Goal: Communication & Community: Share content

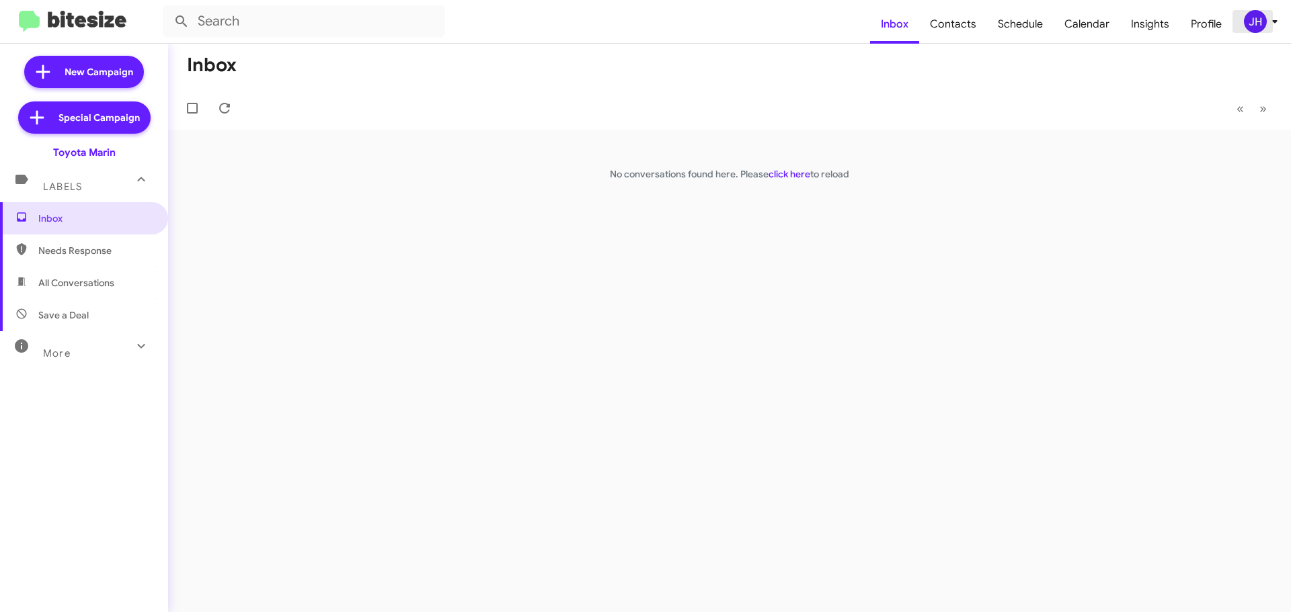
click at [1244, 23] on div "JH" at bounding box center [1255, 21] width 23 height 23
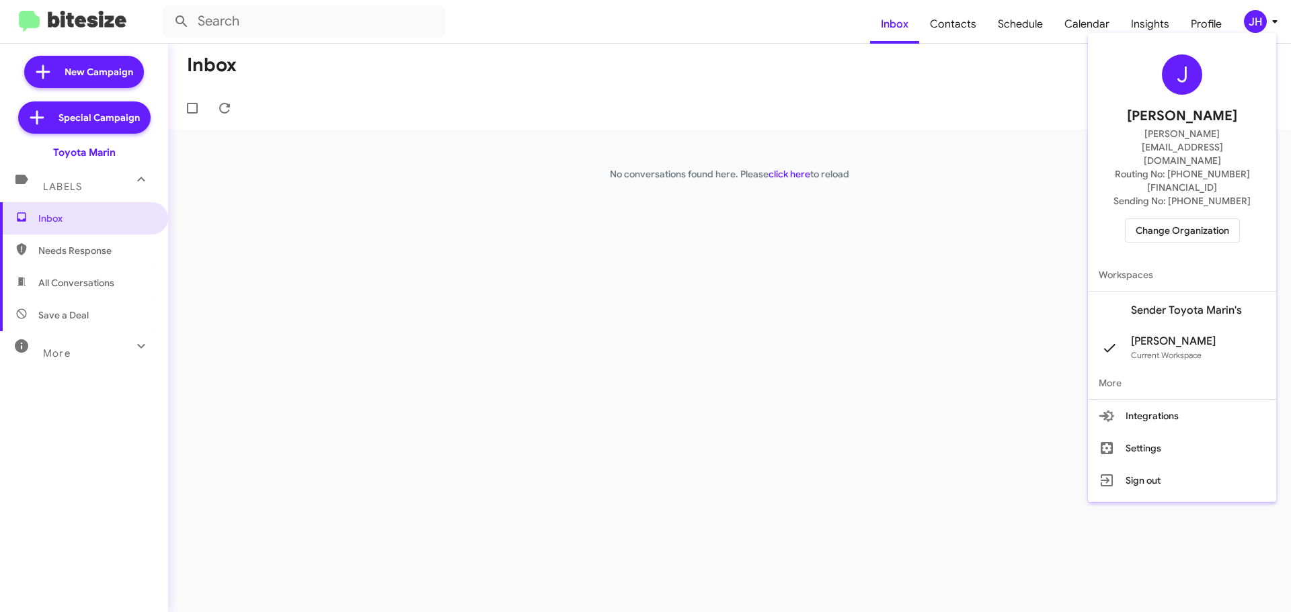
click at [1215, 219] on span "Change Organization" at bounding box center [1181, 230] width 93 height 23
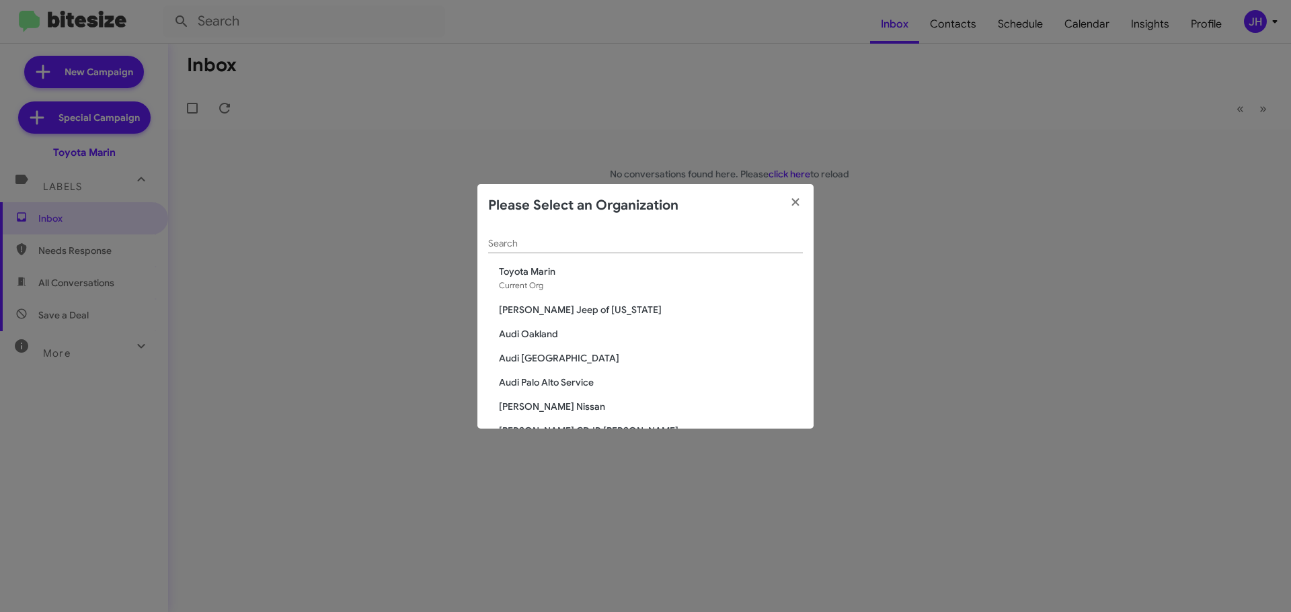
click at [579, 235] on div "Search" at bounding box center [645, 240] width 315 height 26
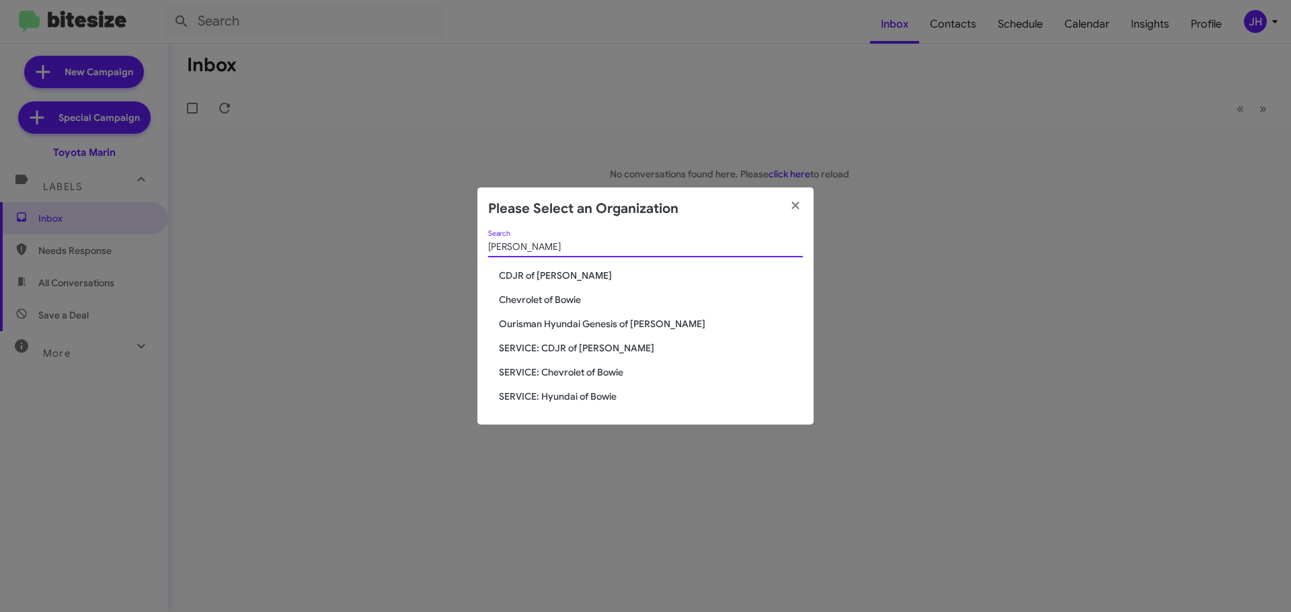
type input "bowie"
click at [550, 274] on span "CDJR of Bowie" at bounding box center [651, 275] width 304 height 13
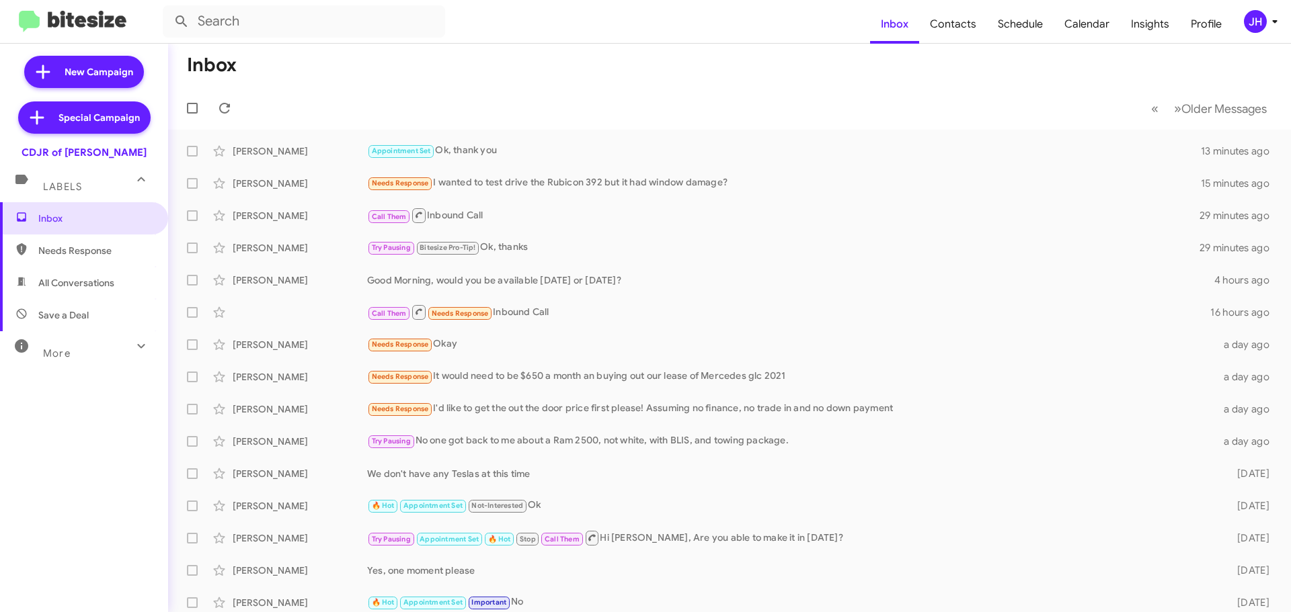
click at [1260, 17] on div "JH" at bounding box center [1255, 21] width 23 height 23
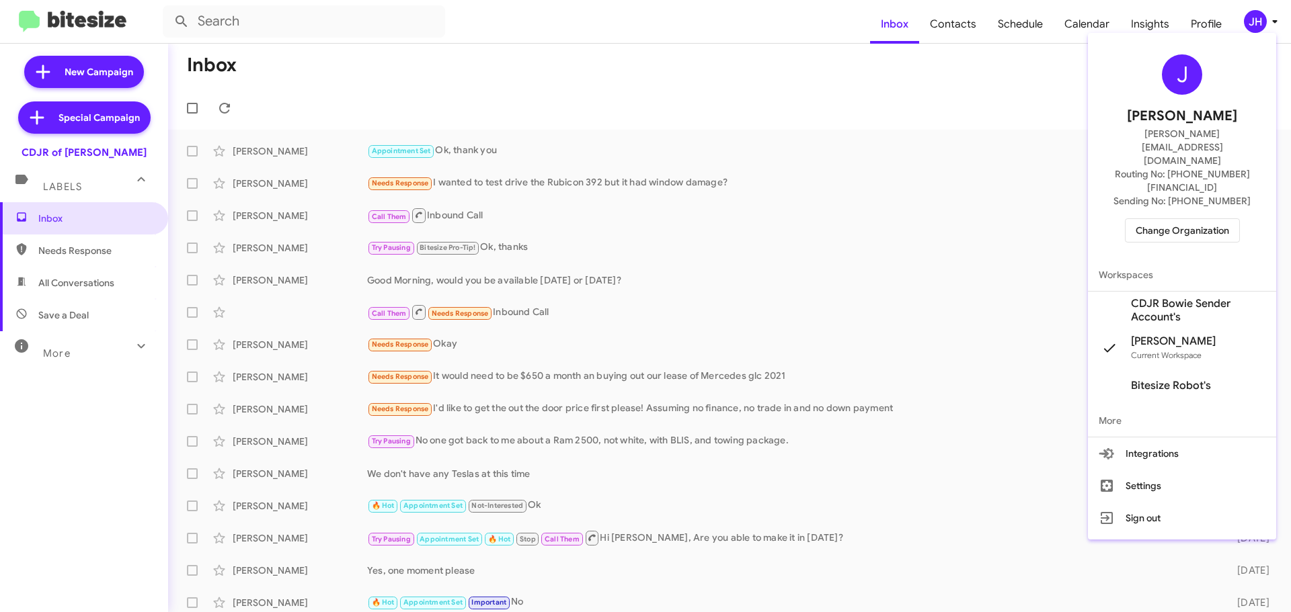
click at [1169, 297] on span "CDJR Bowie Sender Account's" at bounding box center [1198, 310] width 134 height 27
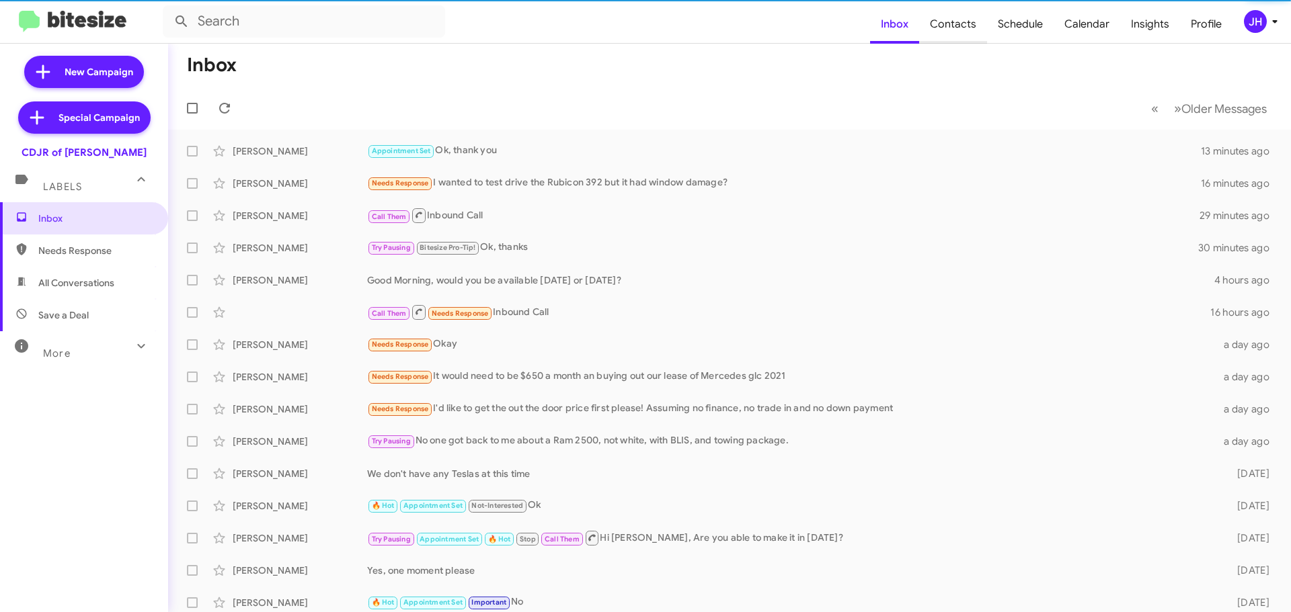
click at [968, 33] on span "Contacts" at bounding box center [953, 24] width 68 height 39
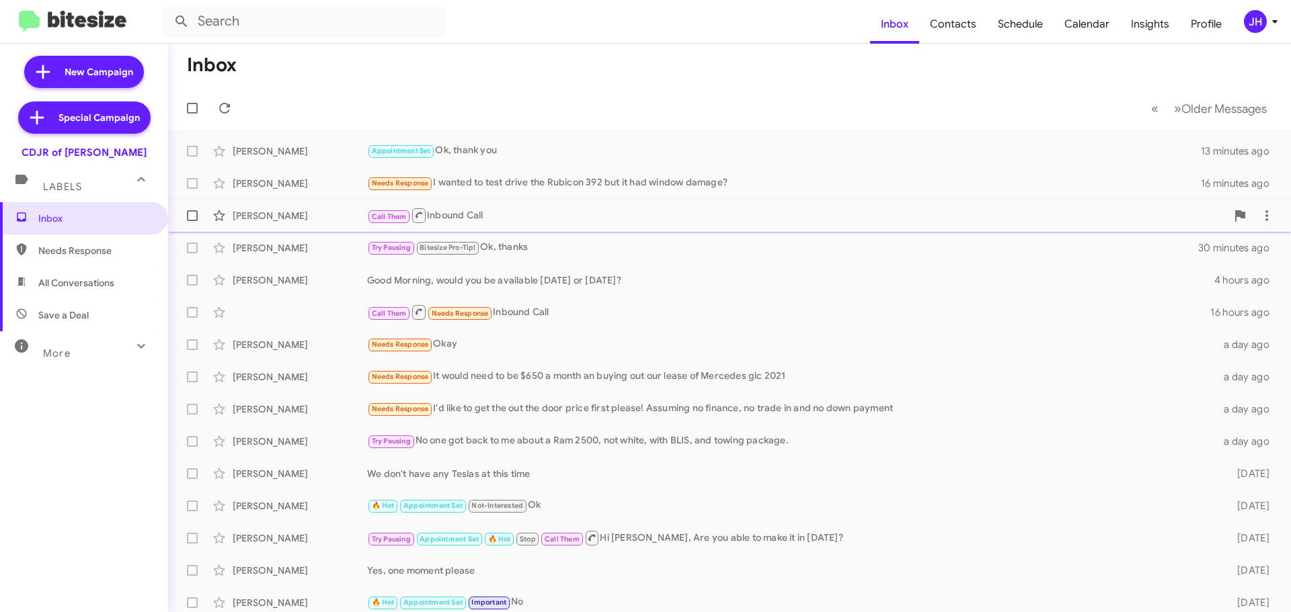
type input "in:groups"
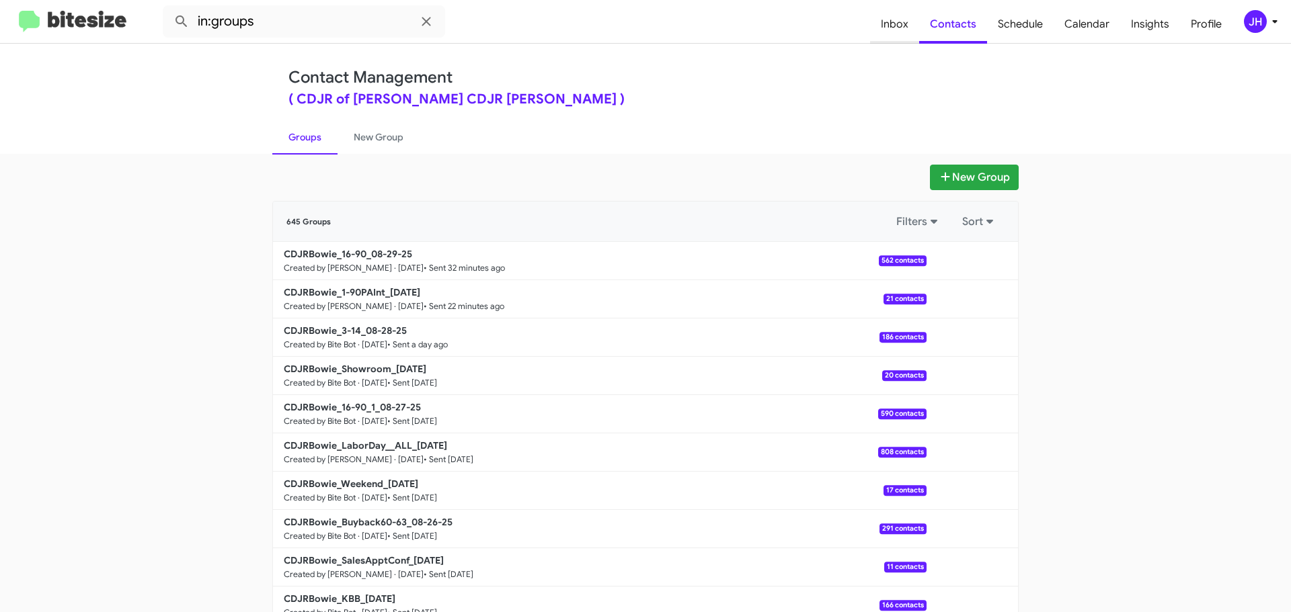
click at [884, 32] on span "Inbox" at bounding box center [894, 24] width 49 height 39
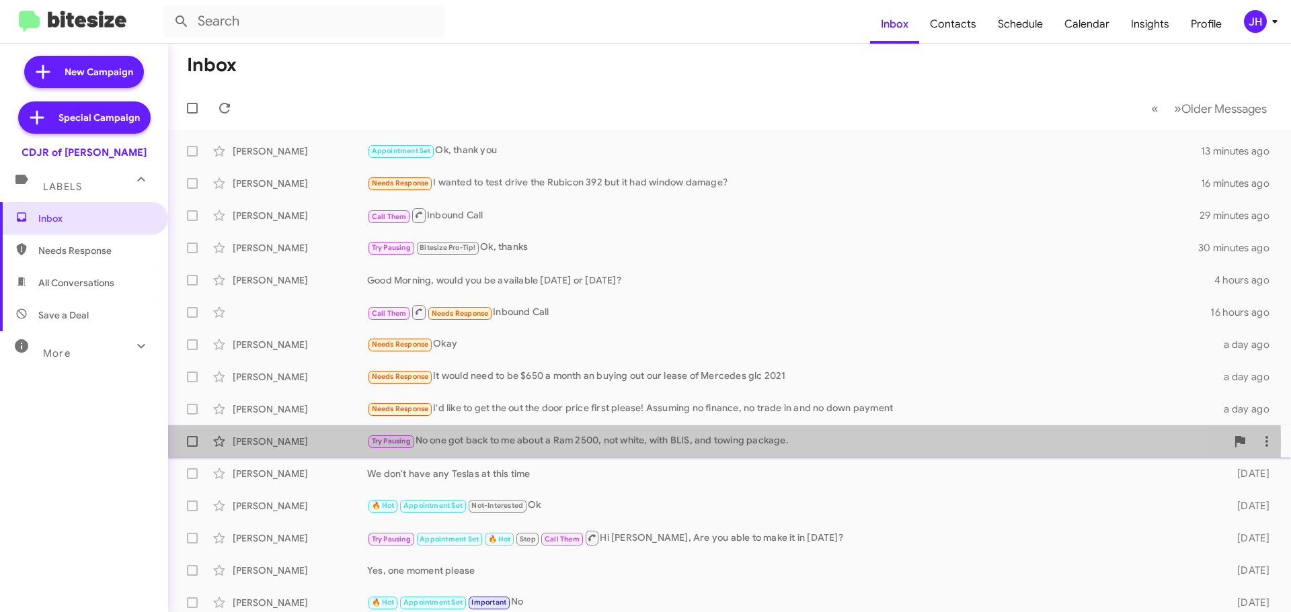
click at [475, 442] on div "Try Pausing No one got back to me about a Ram 2500, not white, with BLIS, and t…" at bounding box center [796, 441] width 859 height 15
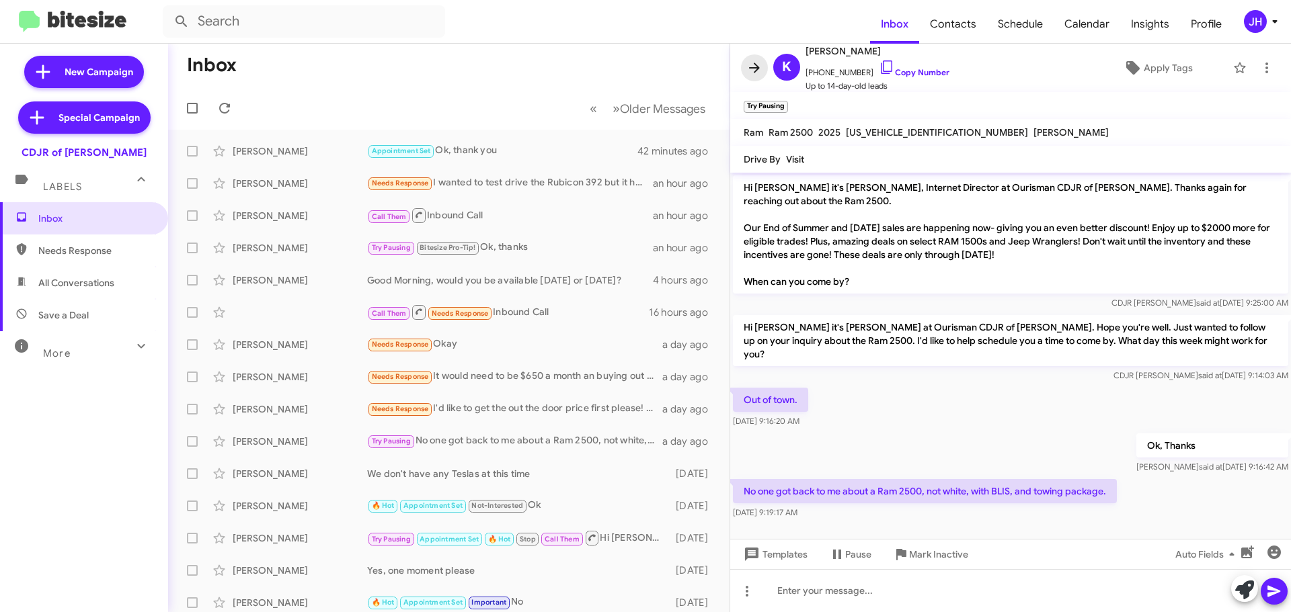
click at [757, 63] on icon at bounding box center [754, 68] width 16 height 16
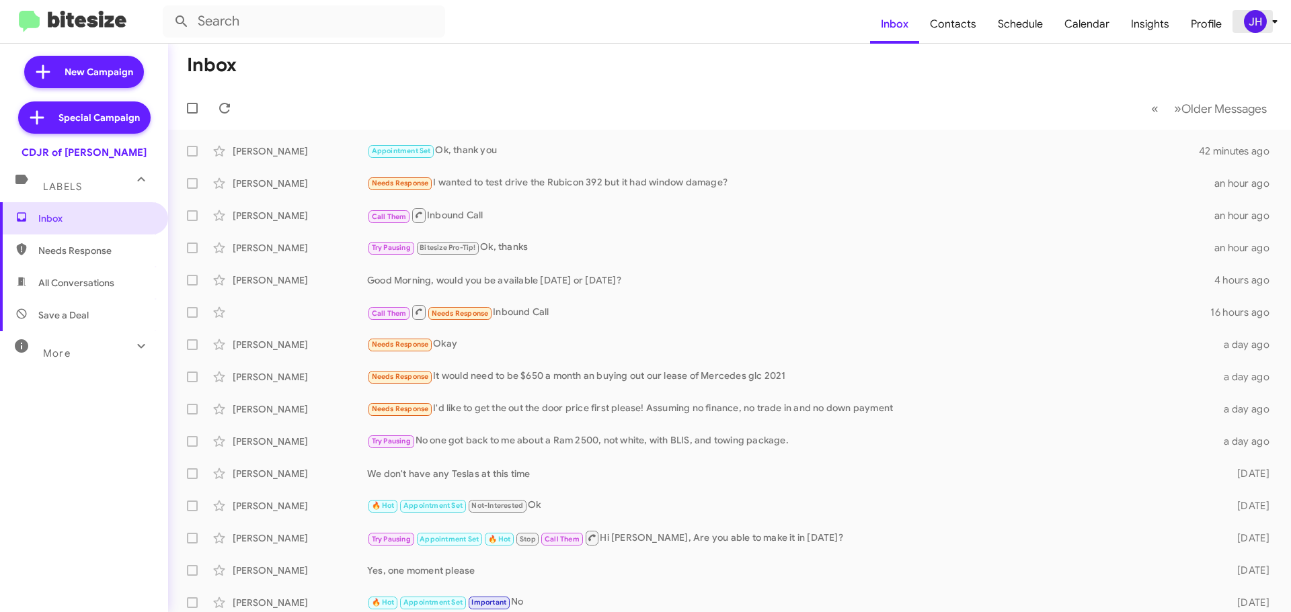
click at [1256, 23] on div "JH" at bounding box center [1255, 21] width 23 height 23
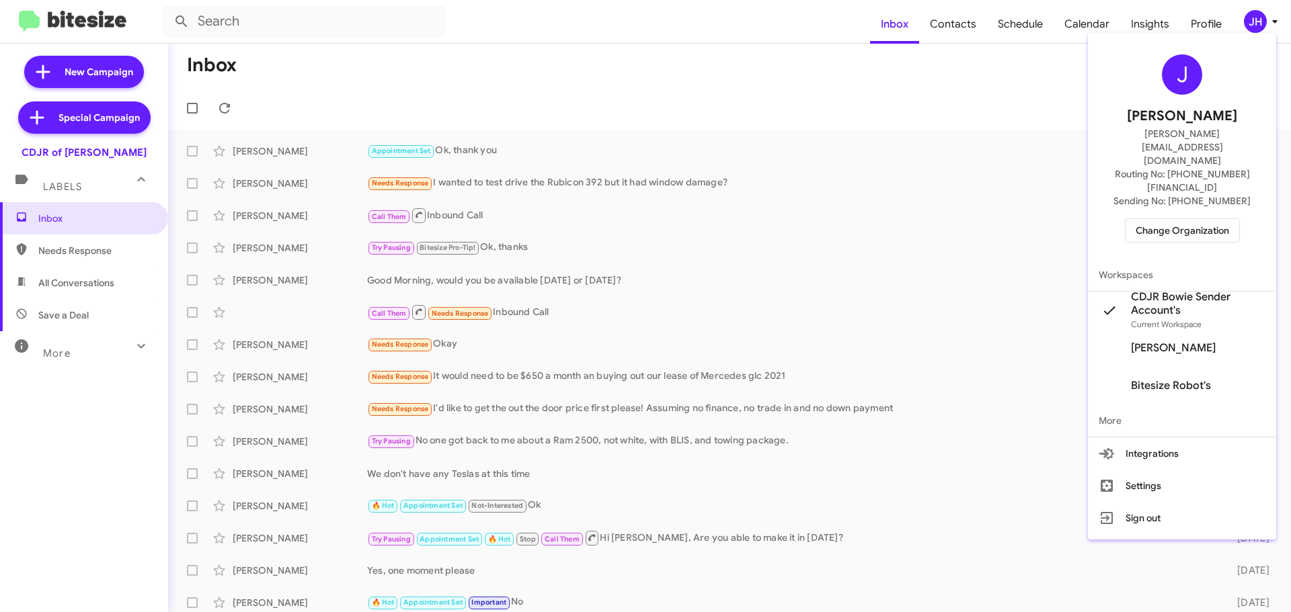
click at [1160, 219] on span "Change Organization" at bounding box center [1181, 230] width 93 height 23
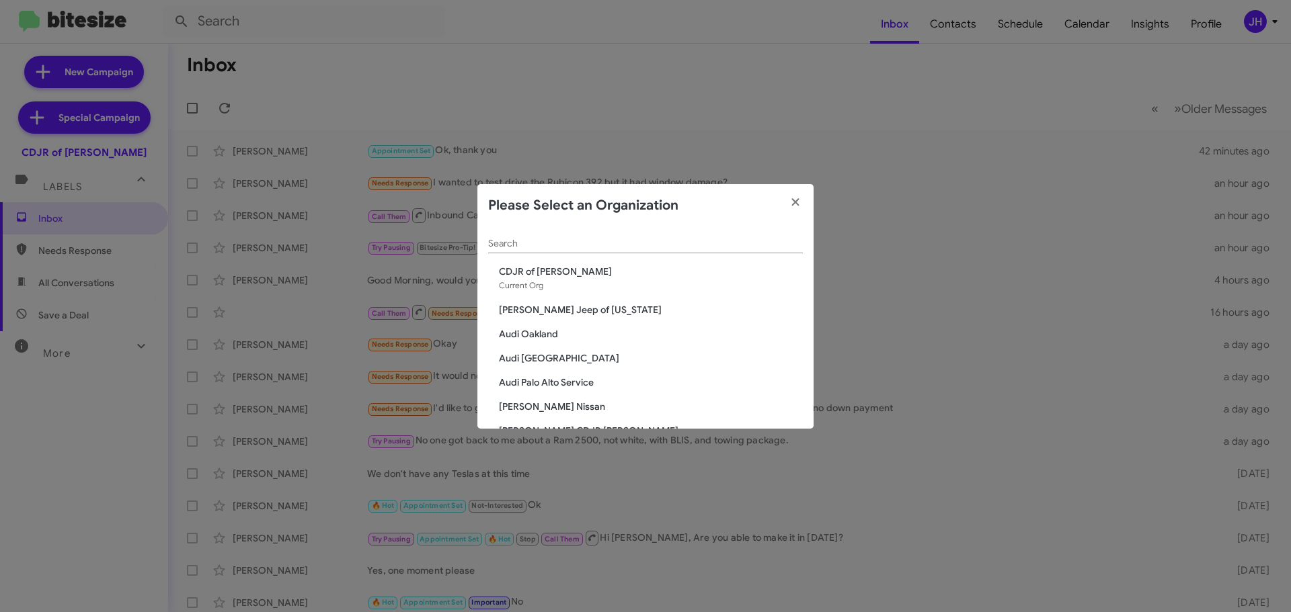
click at [534, 243] on input "Search" at bounding box center [645, 244] width 315 height 11
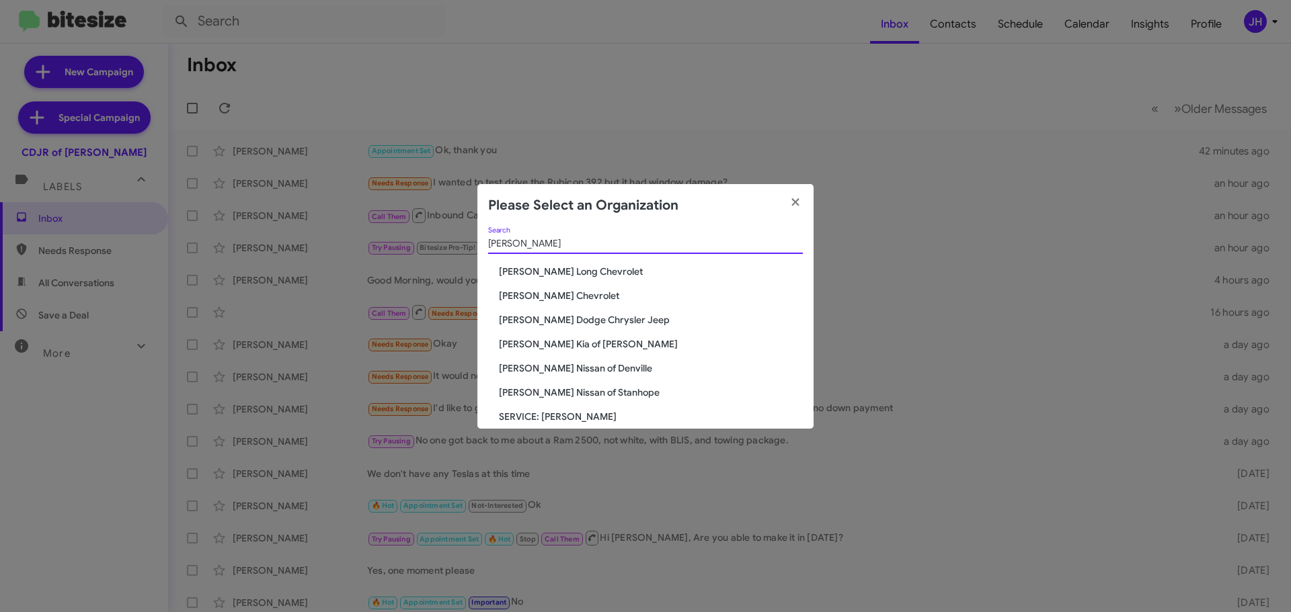
type input "niels"
click at [545, 315] on span "[PERSON_NAME] Dodge Chrysler Jeep" at bounding box center [651, 319] width 304 height 13
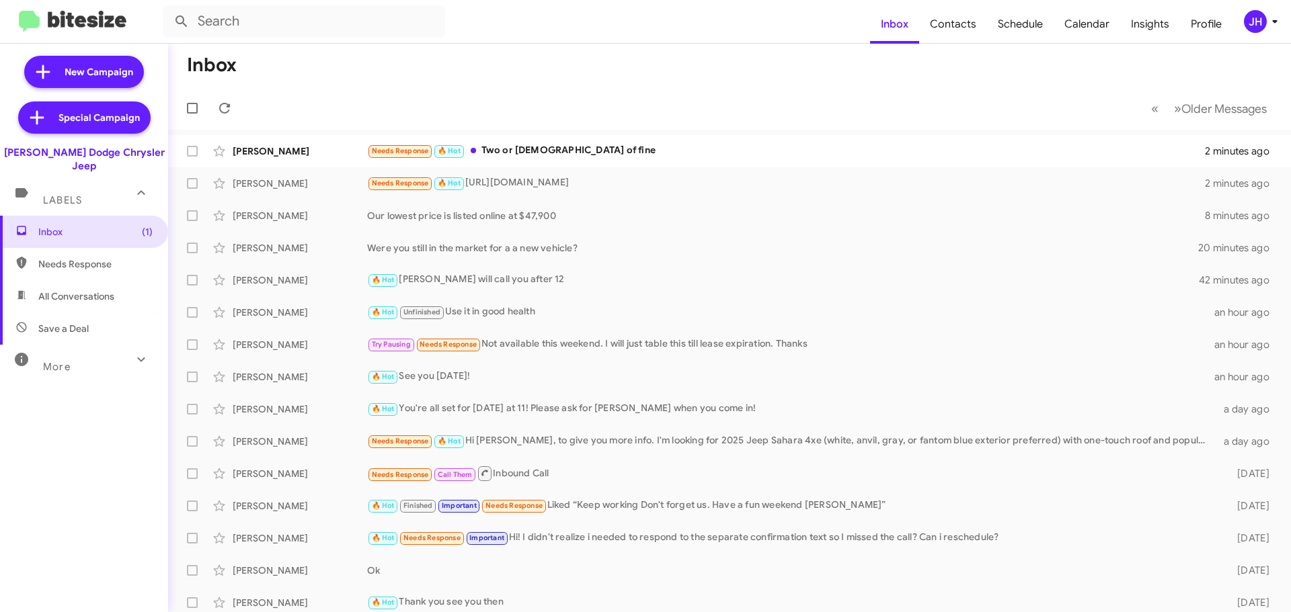
click at [1260, 23] on div "JH" at bounding box center [1255, 21] width 23 height 23
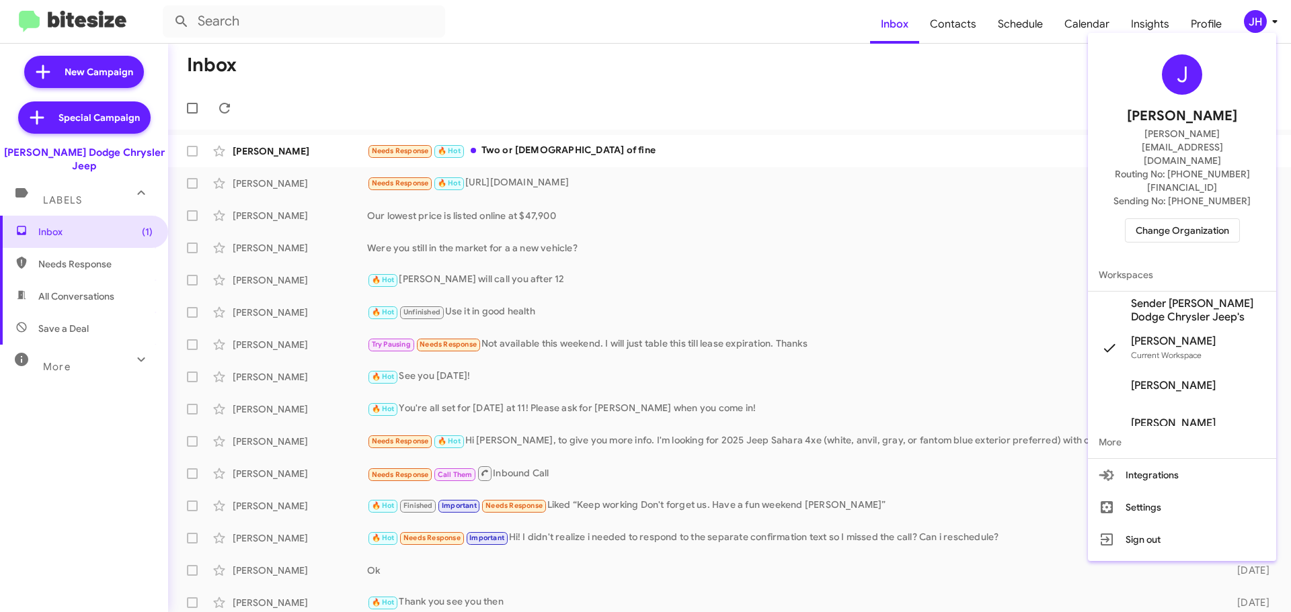
click at [1198, 297] on span "Sender [PERSON_NAME] Dodge Chrysler Jeep's" at bounding box center [1198, 310] width 134 height 27
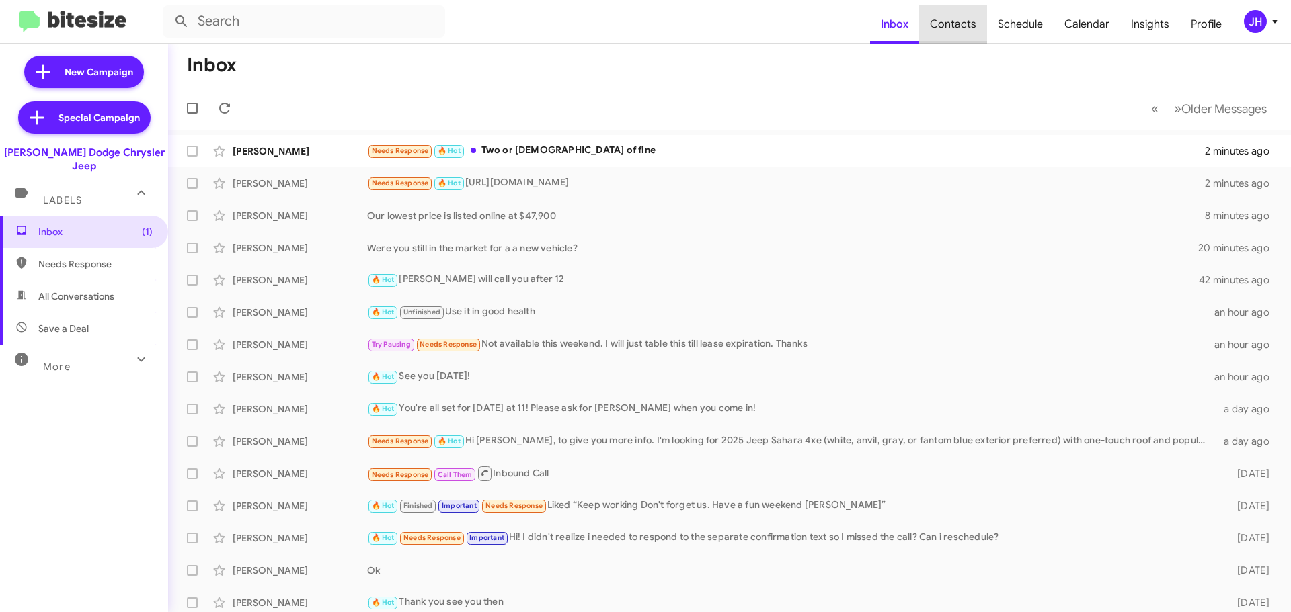
click at [977, 28] on span "Contacts" at bounding box center [953, 24] width 68 height 39
type input "in:groups"
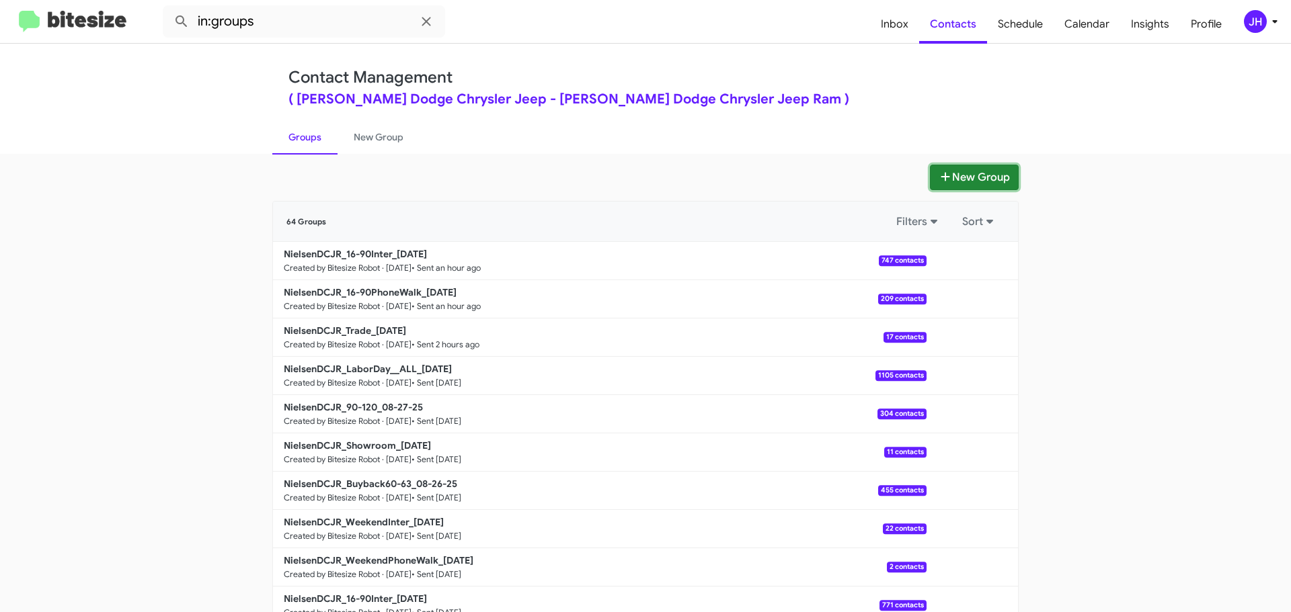
click at [968, 179] on button "New Group" at bounding box center [974, 178] width 89 height 26
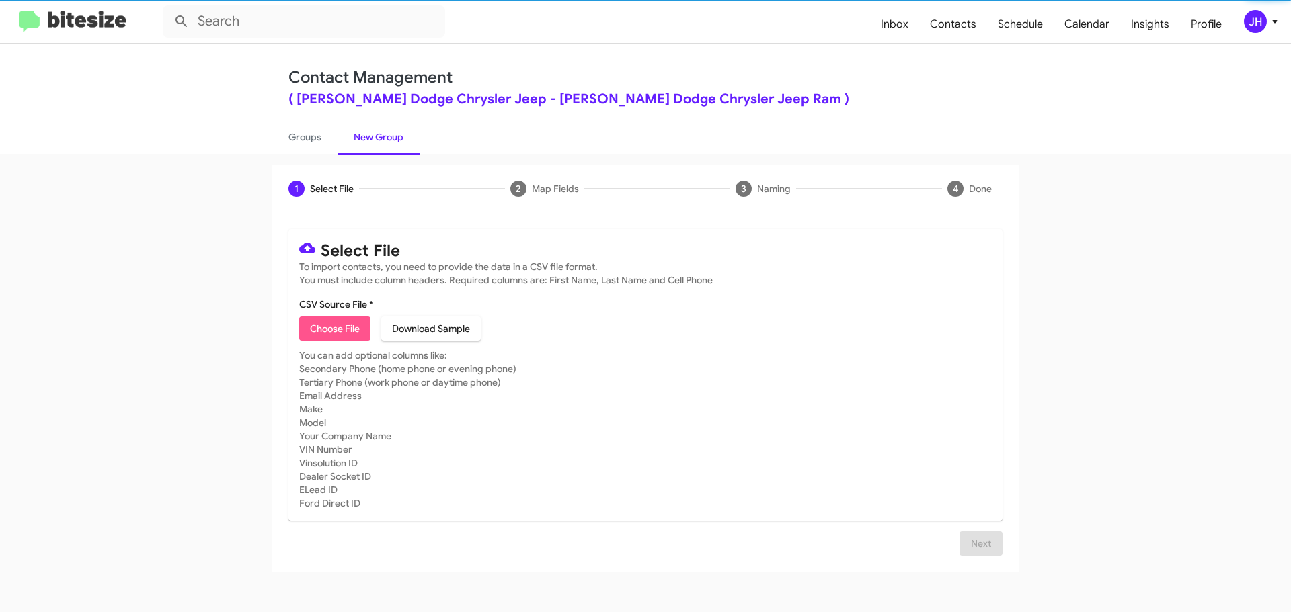
click at [357, 325] on span "Choose File" at bounding box center [335, 329] width 50 height 24
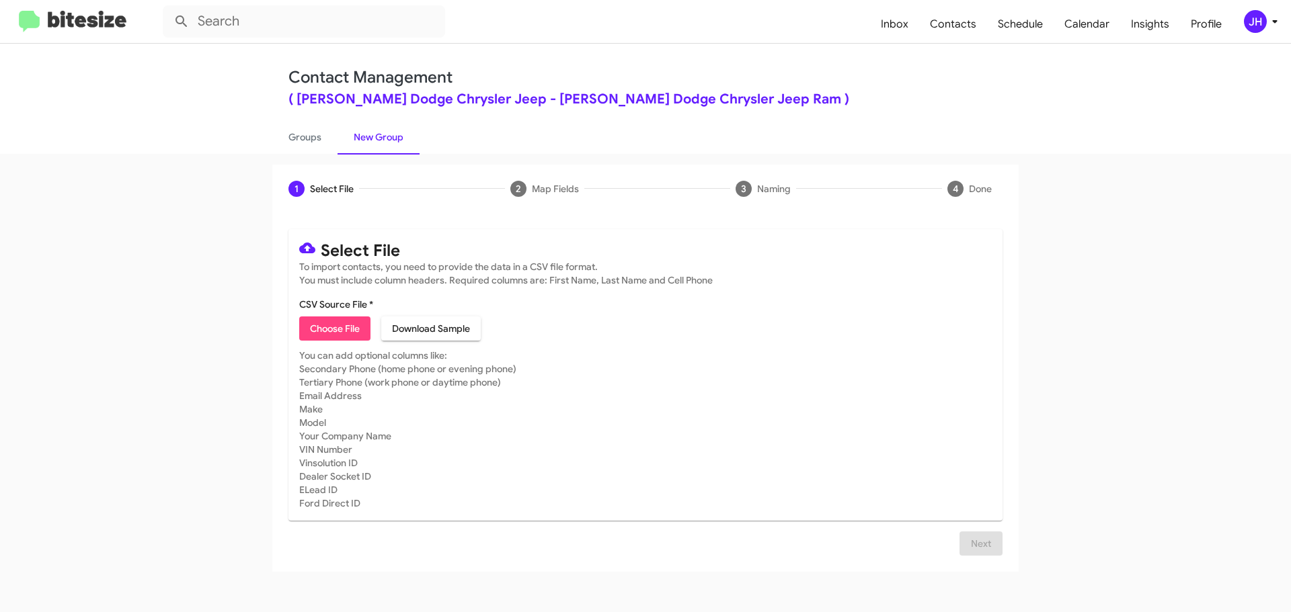
type input "NielDCJRSpecial - DATA"
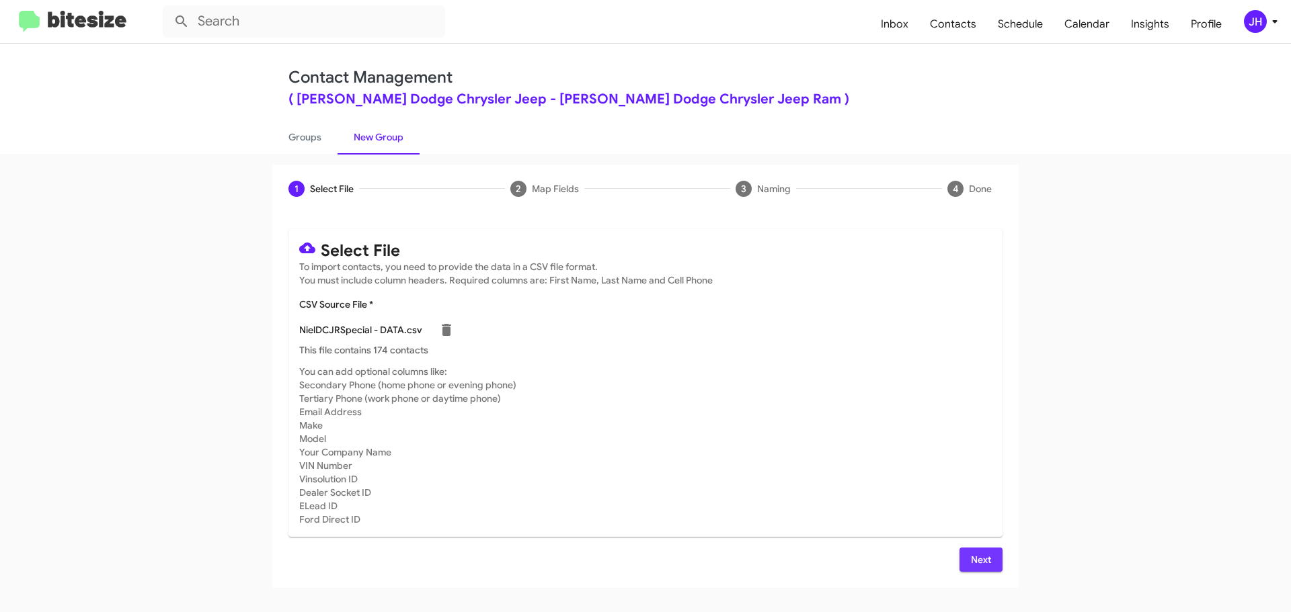
click at [963, 557] on button "Next" at bounding box center [980, 560] width 43 height 24
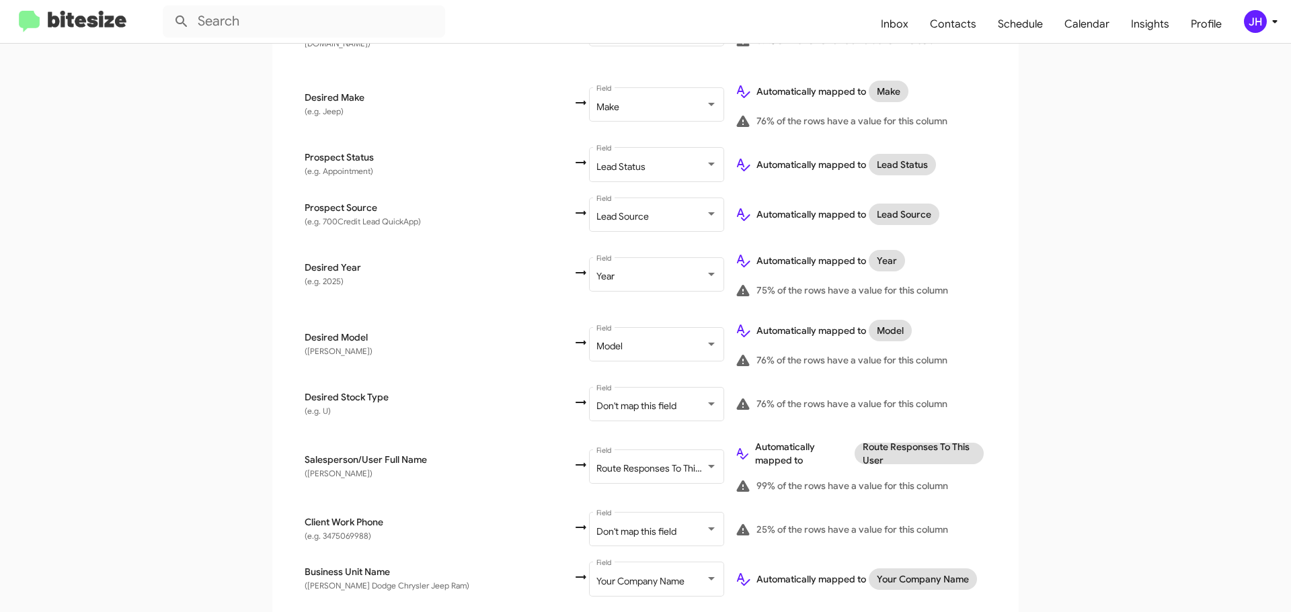
scroll to position [609, 0]
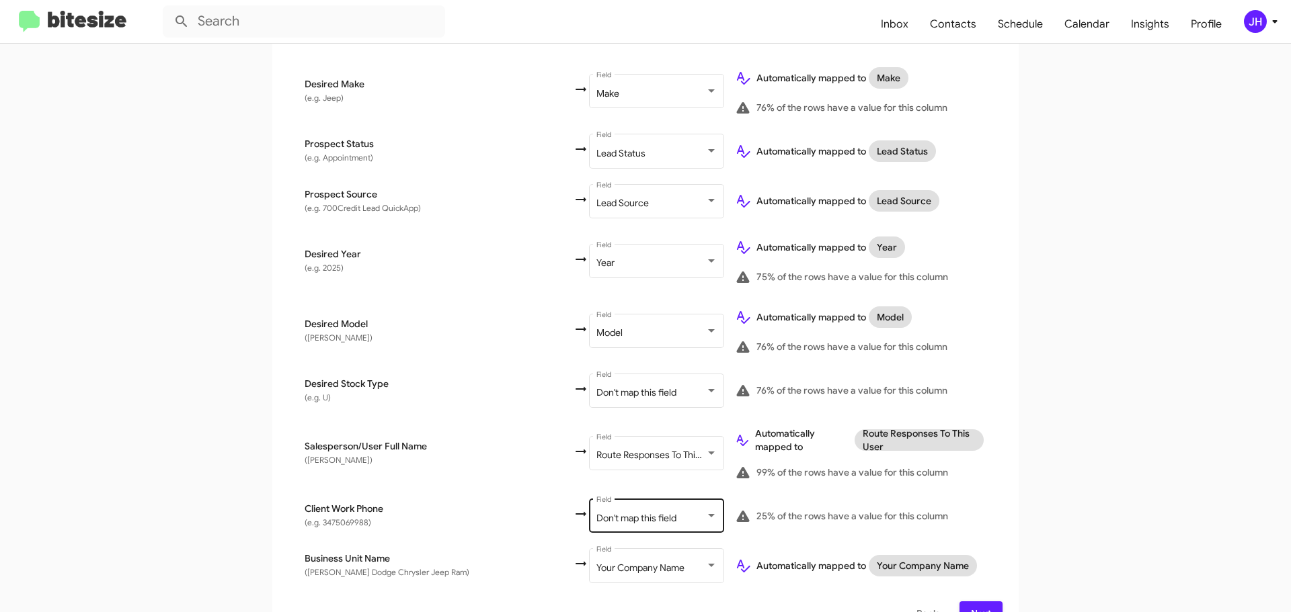
click at [596, 497] on div "Don't map this field Field" at bounding box center [656, 515] width 121 height 37
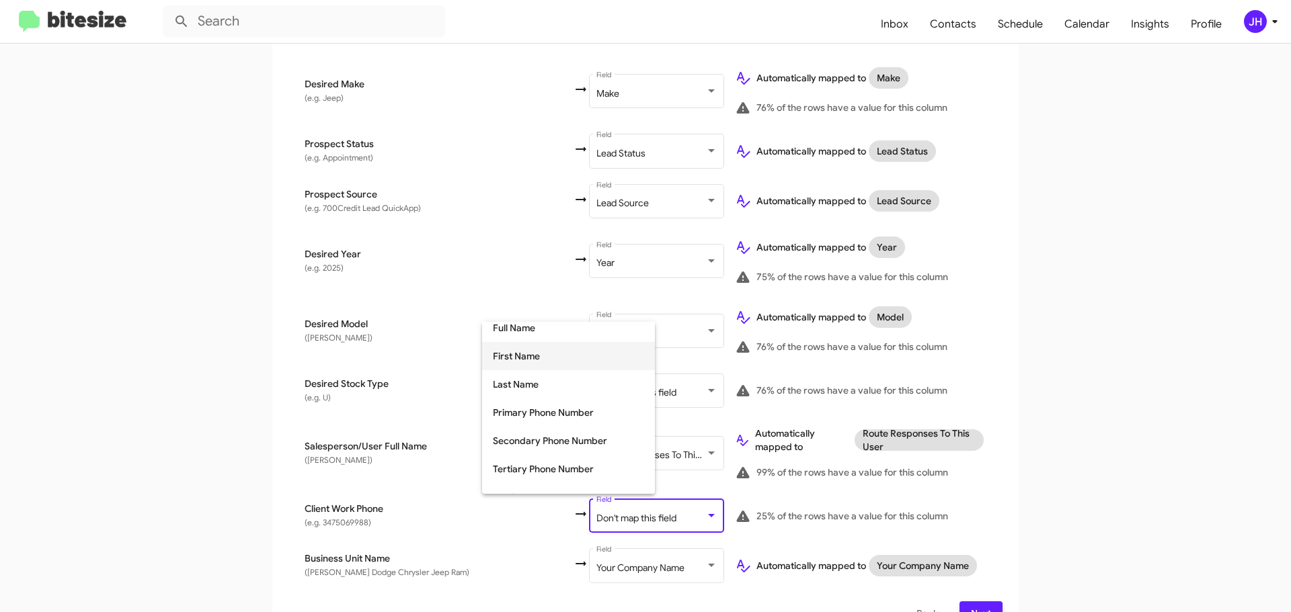
scroll to position [67, 0]
click at [548, 456] on span "Tertiary Phone Number" at bounding box center [568, 466] width 151 height 28
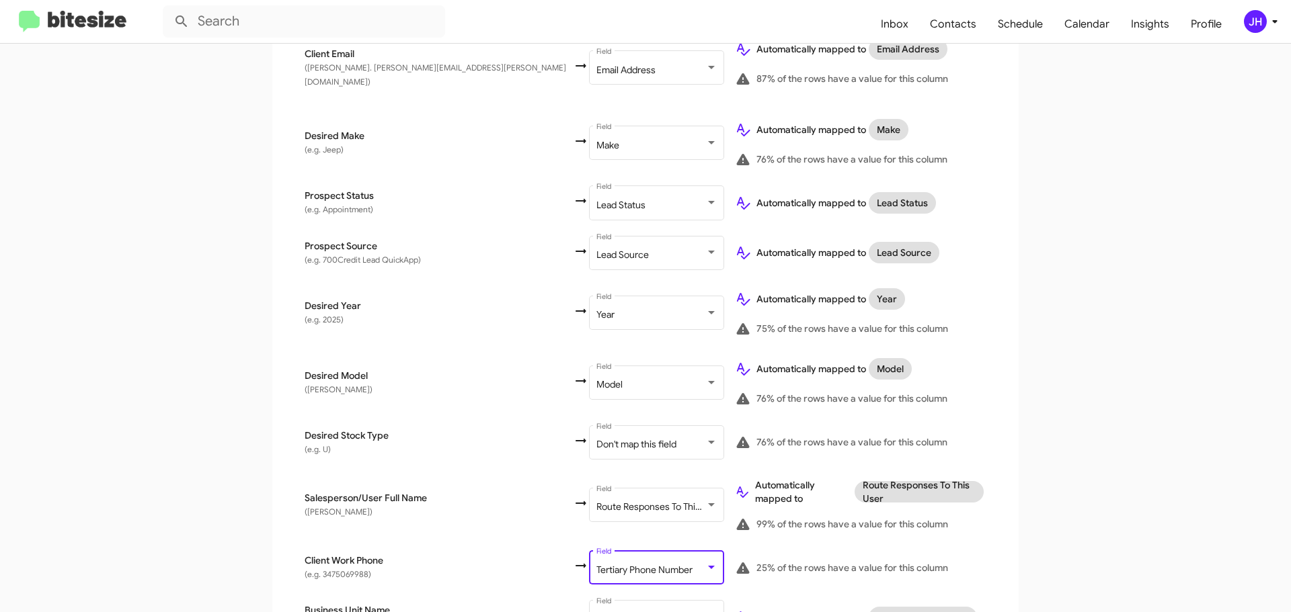
scroll to position [609, 0]
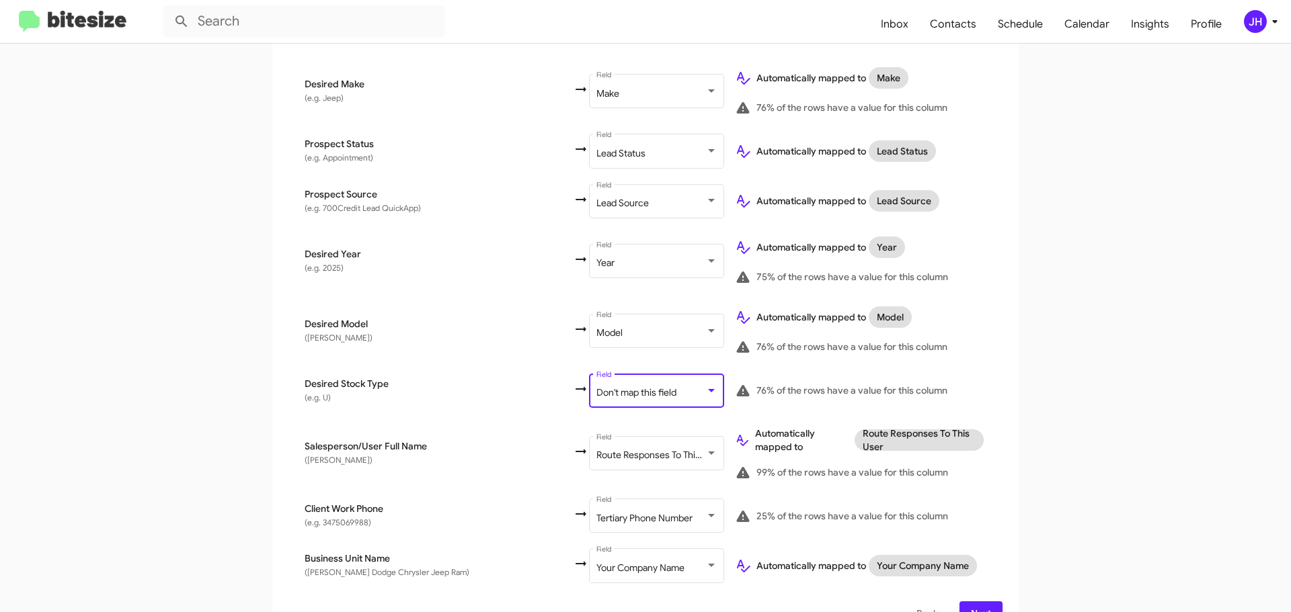
click at [596, 388] on div "Don't map this field" at bounding box center [650, 393] width 109 height 11
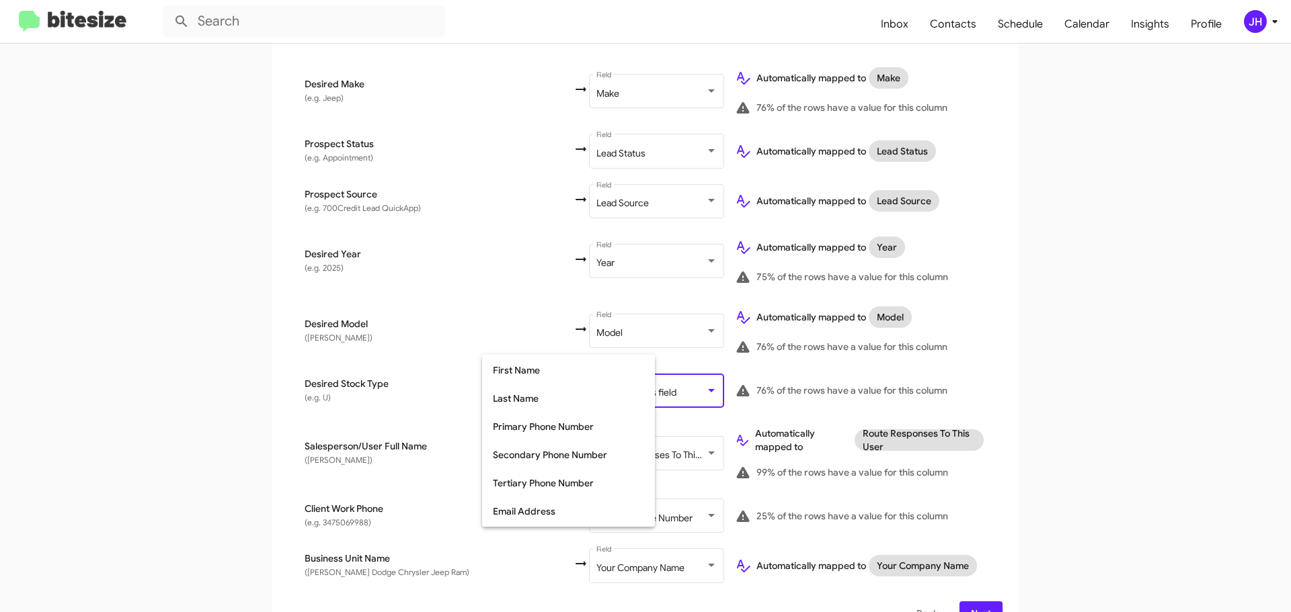
scroll to position [0, 0]
click at [987, 354] on div at bounding box center [645, 306] width 1291 height 612
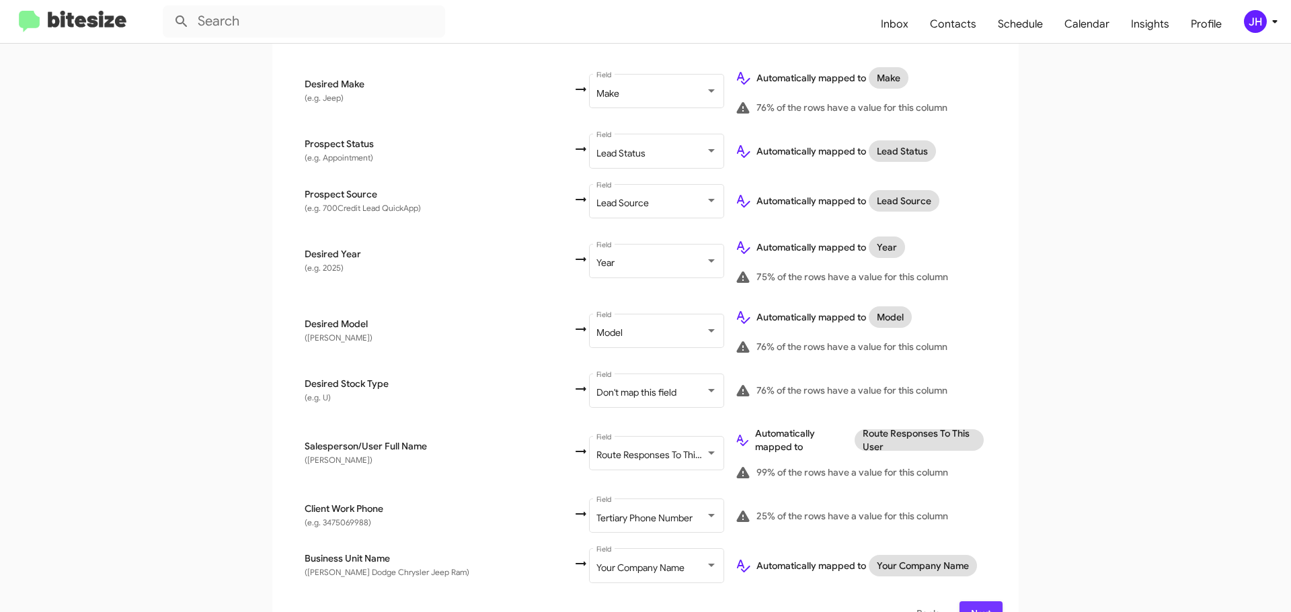
click at [979, 602] on span "Next" at bounding box center [981, 614] width 22 height 24
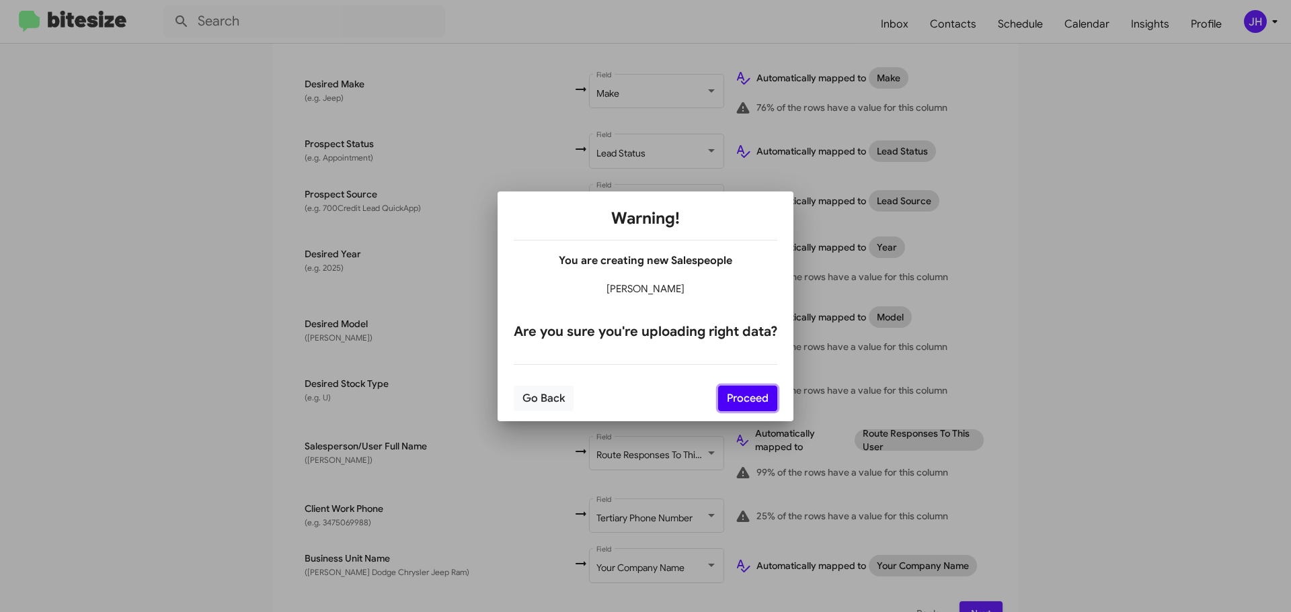
click at [748, 407] on button "Proceed" at bounding box center [747, 399] width 59 height 26
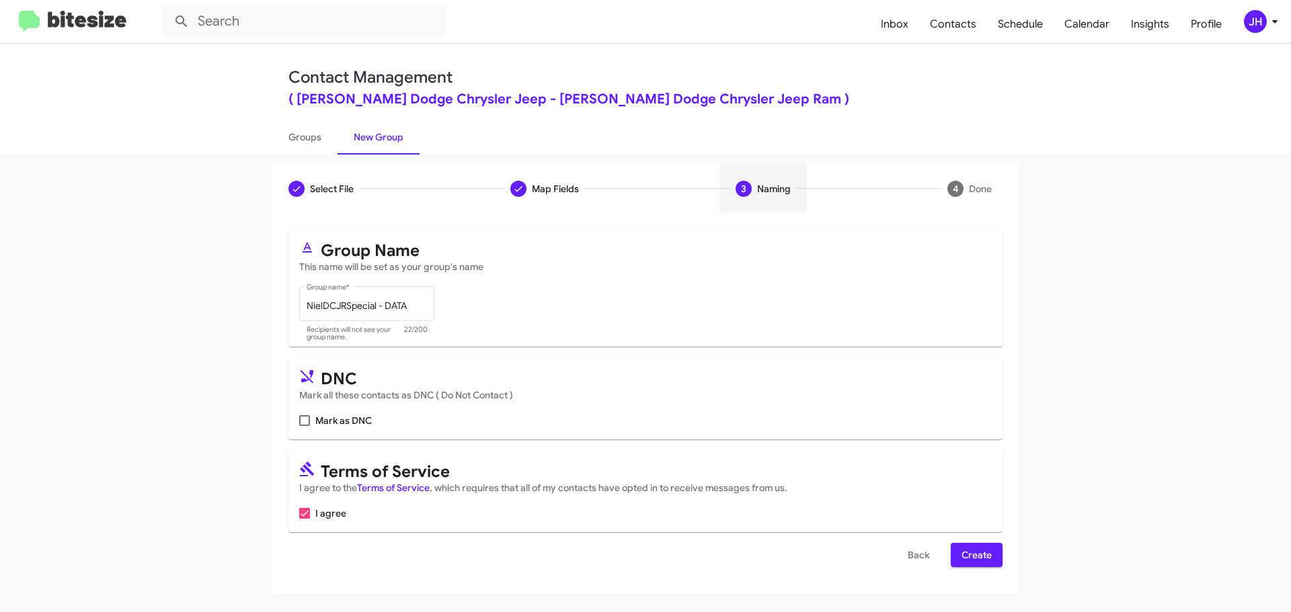
click at [981, 560] on span "Create" at bounding box center [976, 555] width 30 height 24
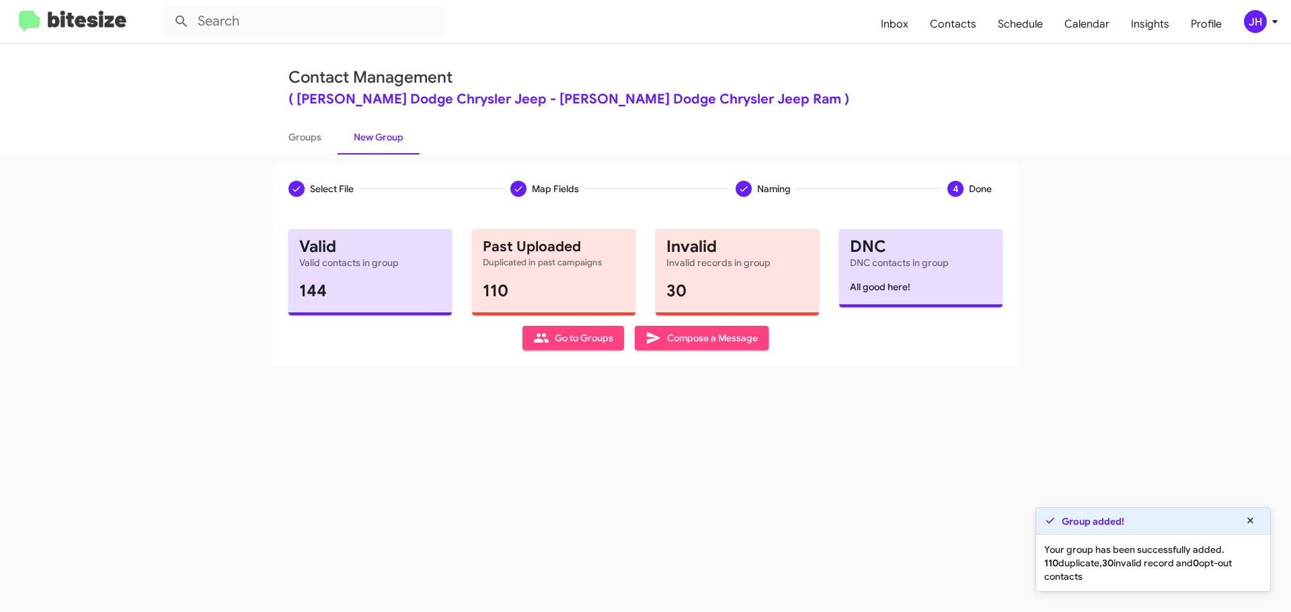
click at [700, 344] on span "Compose a Message" at bounding box center [701, 338] width 112 height 24
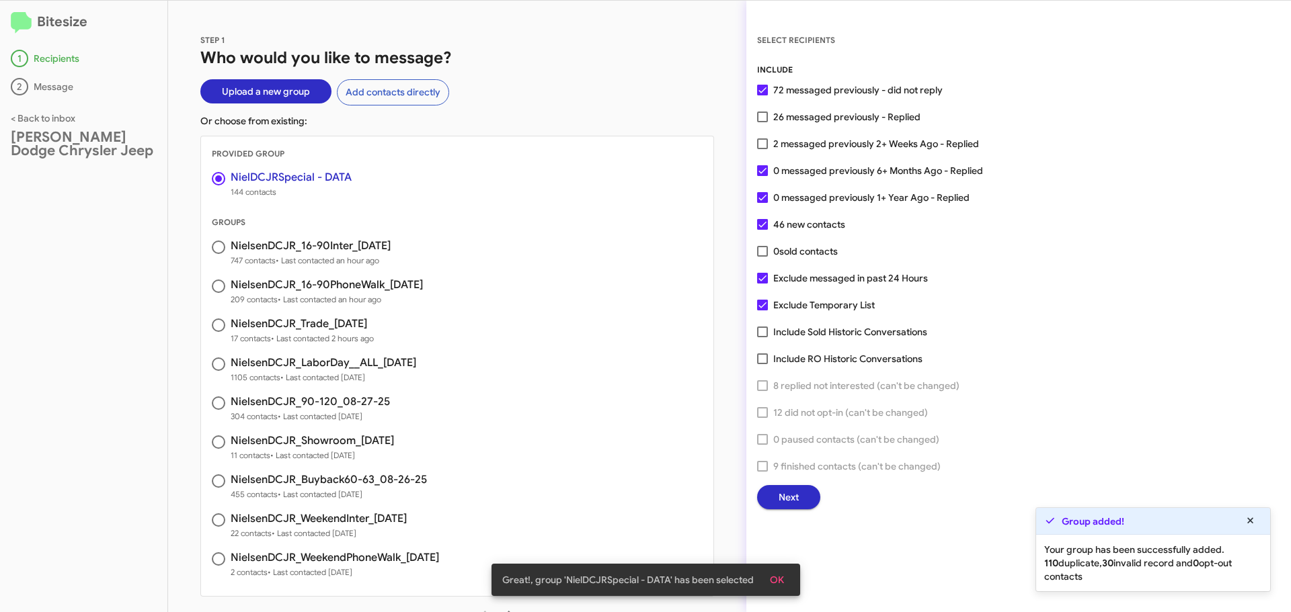
click at [766, 118] on span at bounding box center [762, 117] width 11 height 11
click at [762, 122] on input "26 messaged previously - Replied" at bounding box center [762, 122] width 1 height 1
checkbox input "true"
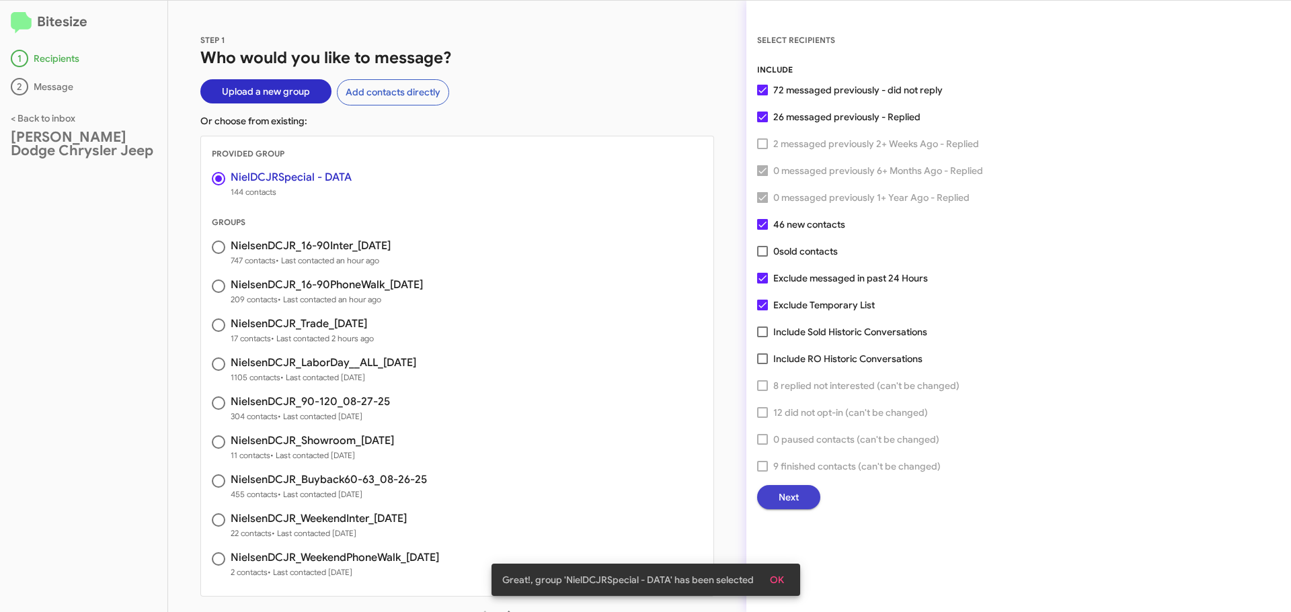
click at [804, 489] on button "Next" at bounding box center [788, 497] width 63 height 24
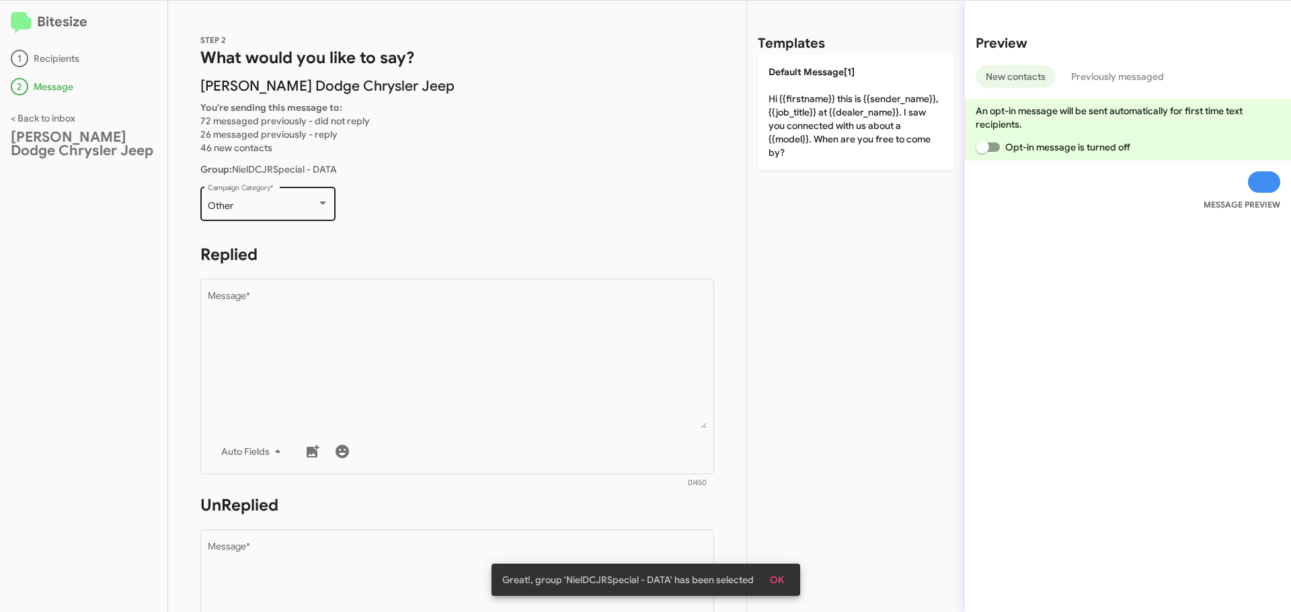
click at [301, 200] on div "Other Campaign Category *" at bounding box center [268, 202] width 121 height 37
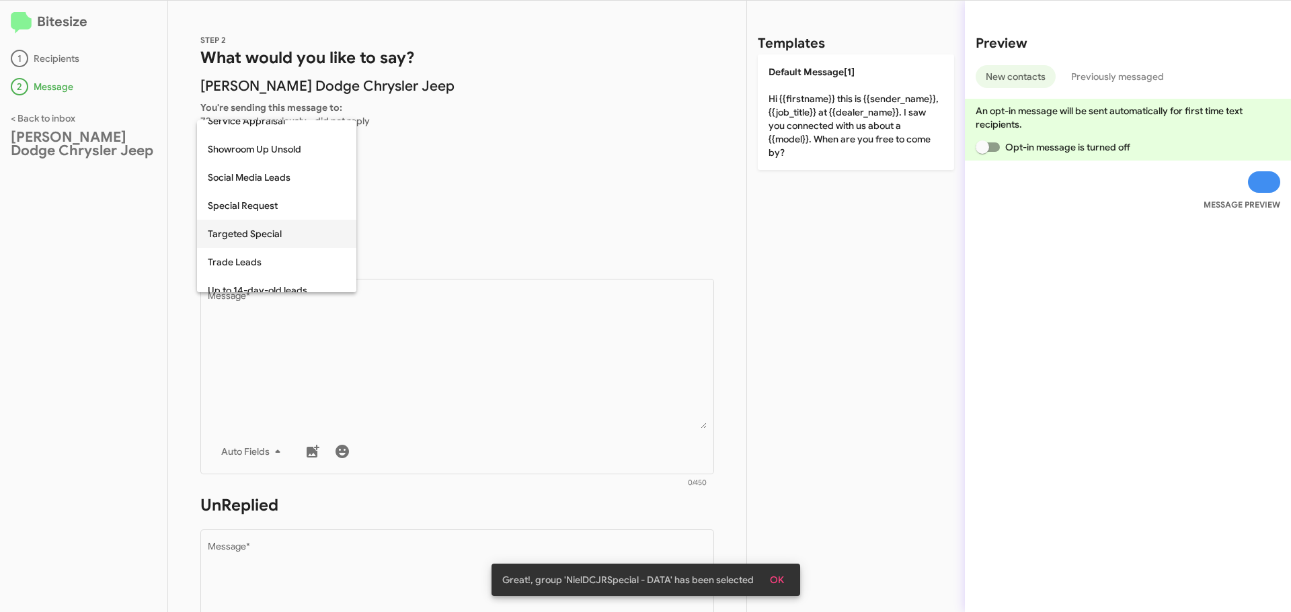
scroll to position [497, 0]
click at [272, 209] on span "Special Request" at bounding box center [277, 202] width 138 height 28
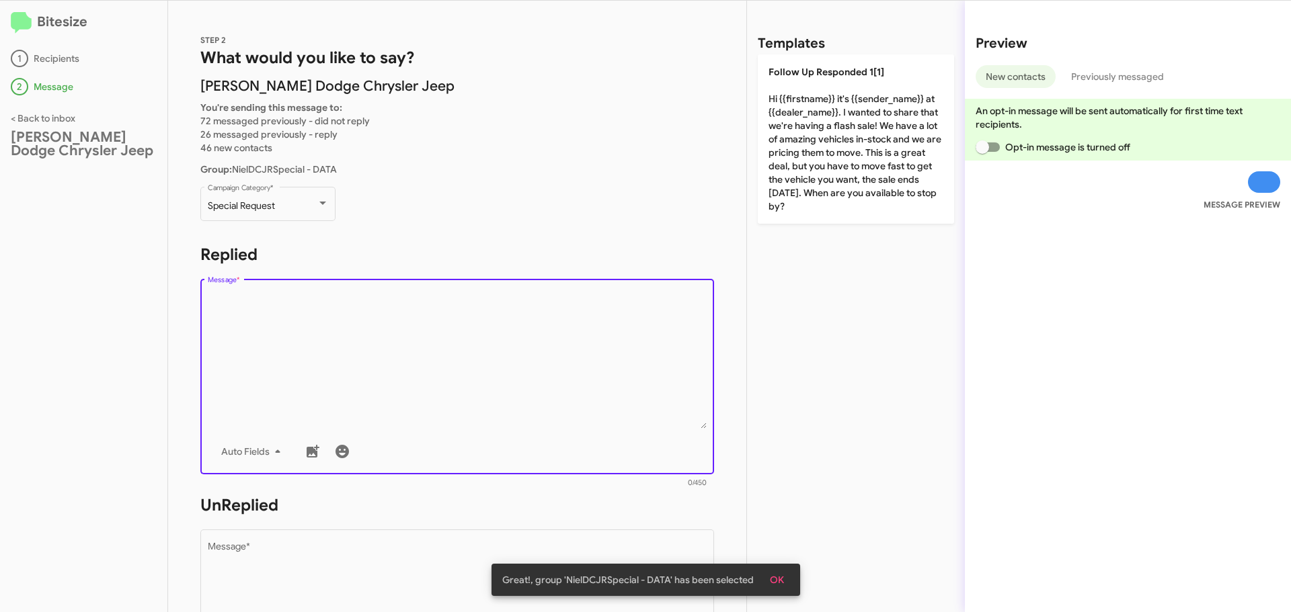
click at [294, 298] on textarea "Message *" at bounding box center [457, 360] width 499 height 137
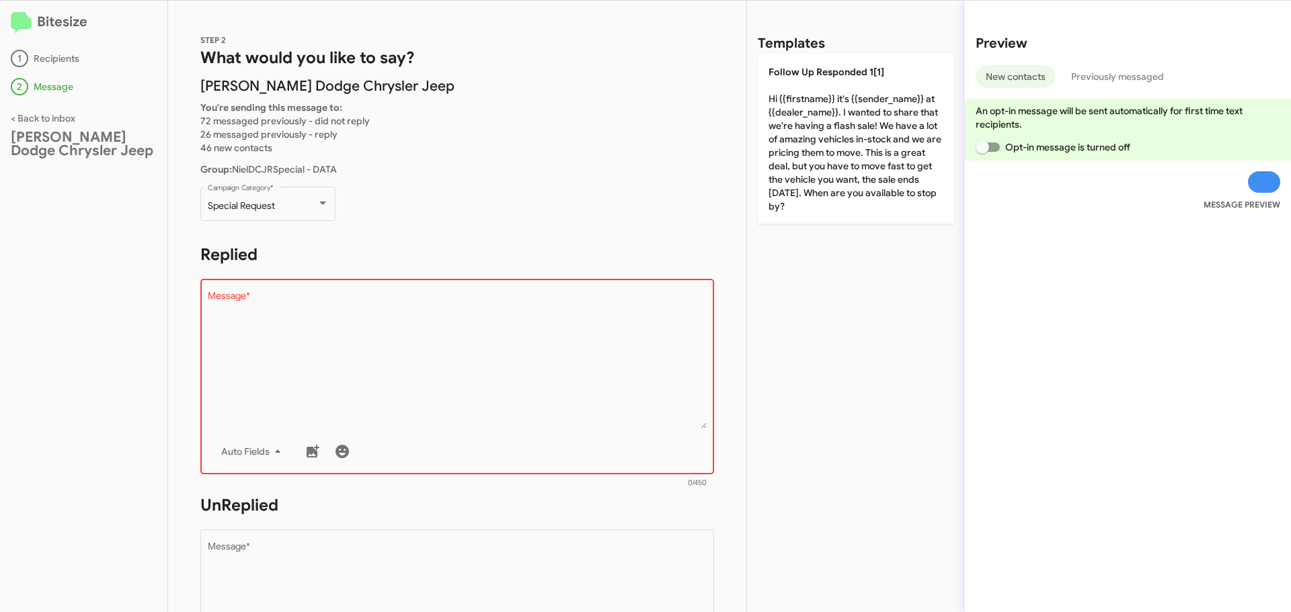
click at [301, 325] on textarea "Message *" at bounding box center [457, 360] width 499 height 137
paste textarea "Hi {{firstname}} it's {{sender_name}} at {{dealer_name}}. I wanted to let you k…"
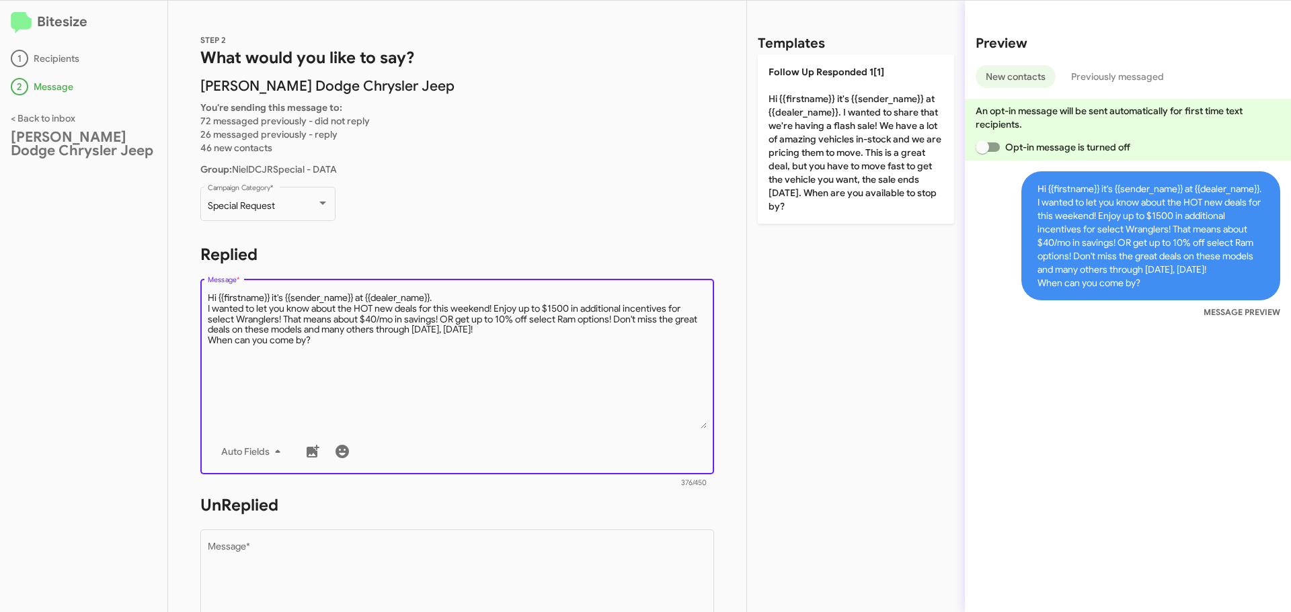
click at [464, 295] on textarea "Message *" at bounding box center [457, 360] width 499 height 137
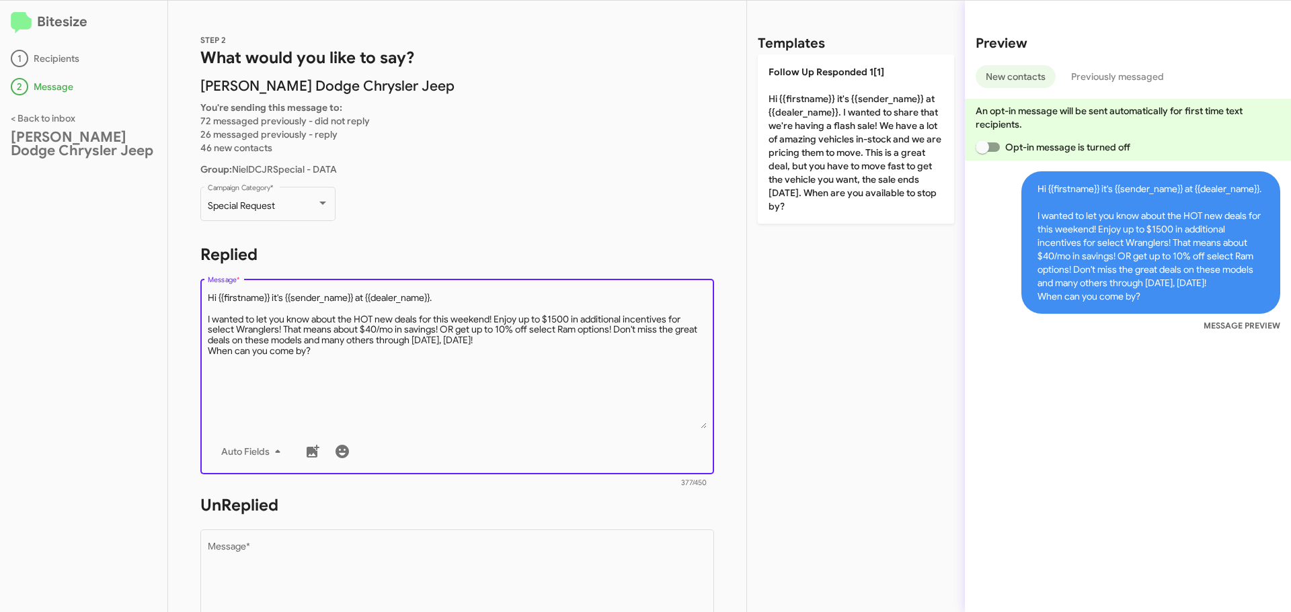
click at [540, 342] on textarea "Message *" at bounding box center [457, 360] width 499 height 137
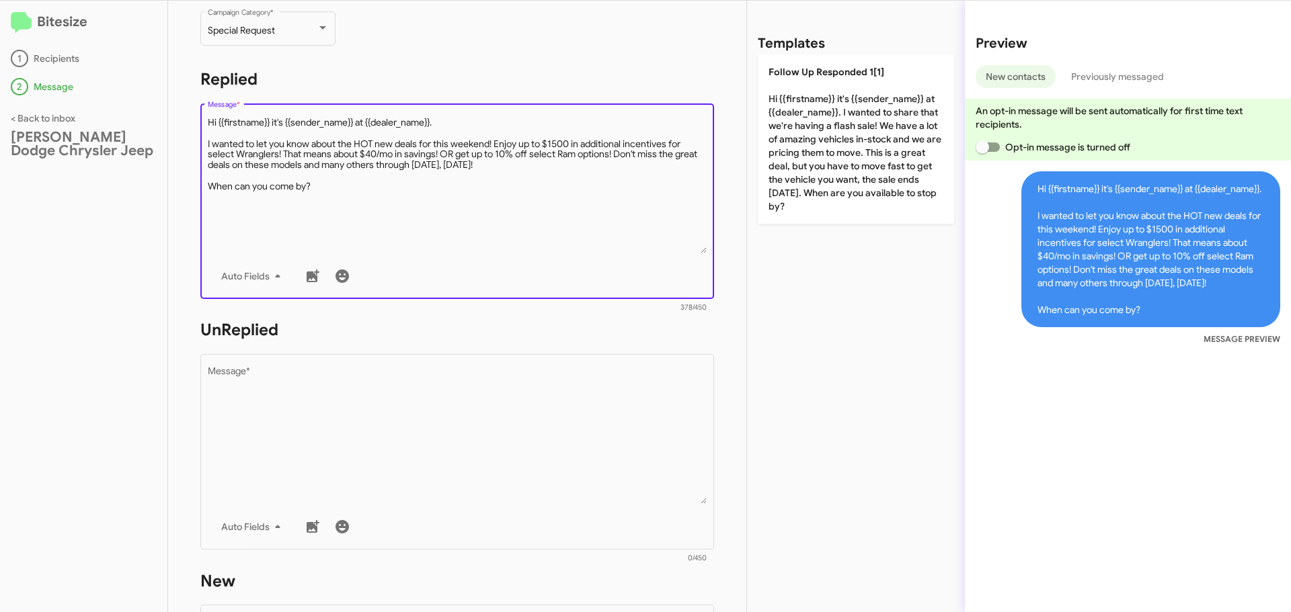
scroll to position [202, 0]
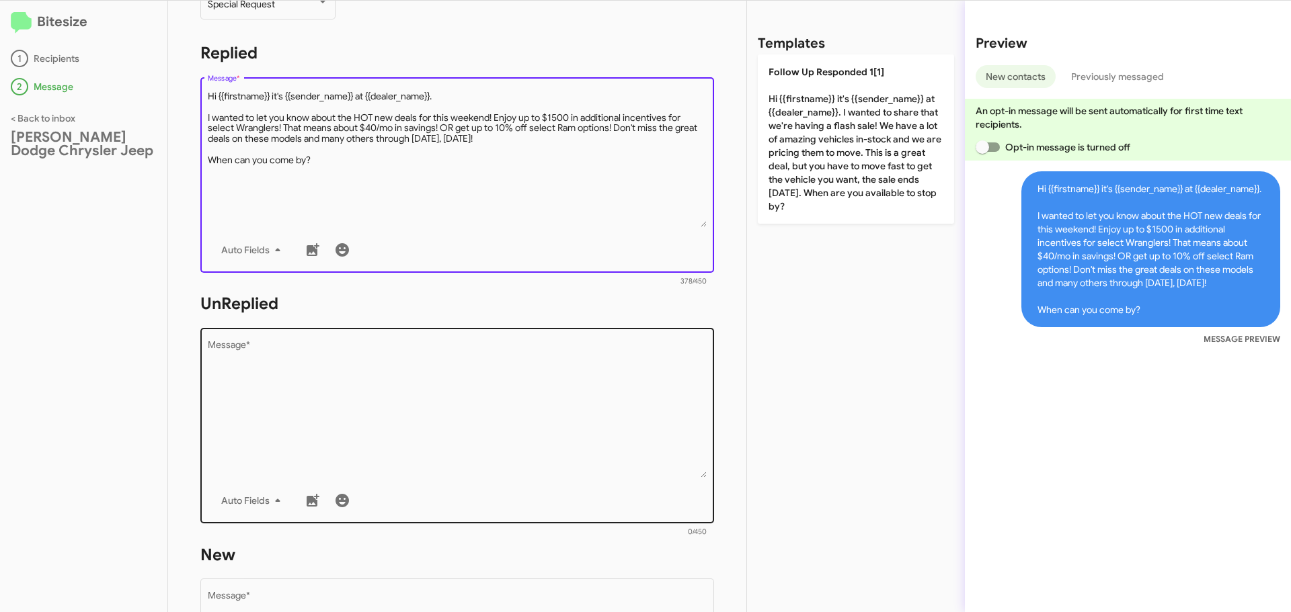
type textarea "Hi {{firstname}} it's {{sender_name}} at {{dealer_name}}. I wanted to let you k…"
click at [423, 360] on textarea "Message *" at bounding box center [457, 409] width 499 height 137
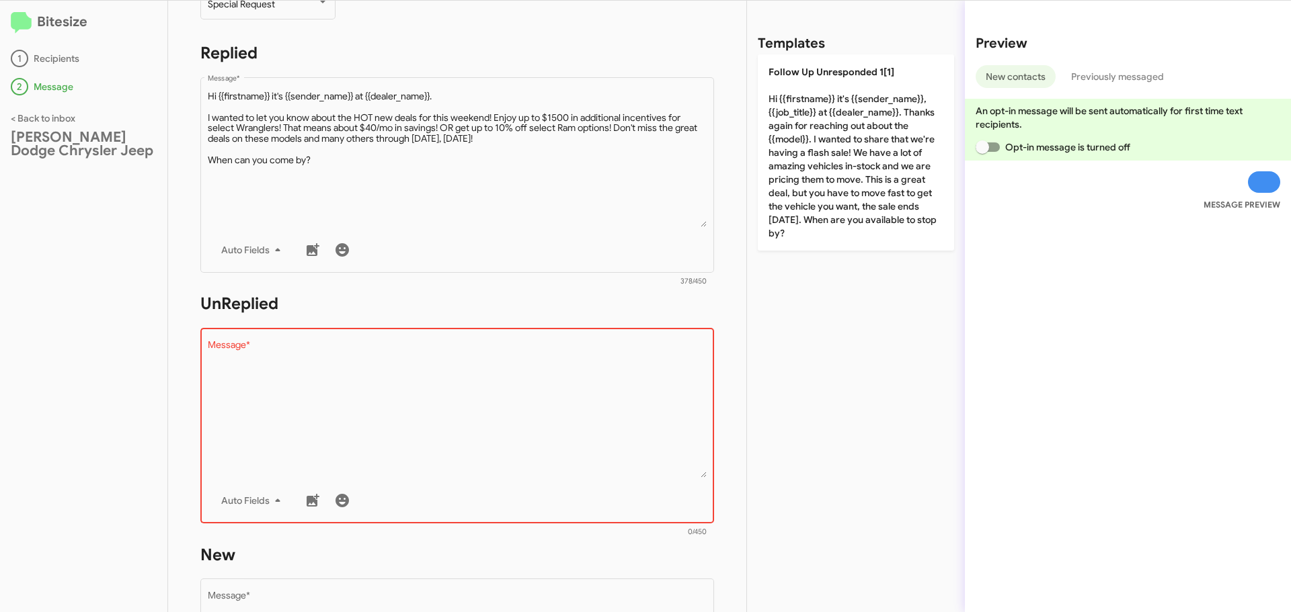
click at [269, 368] on textarea "Message *" at bounding box center [457, 409] width 499 height 137
paste textarea "Hi {{firstname}} it's {{sender_name}}, {{job_title}} at {{dealer_name}}. Thanks…"
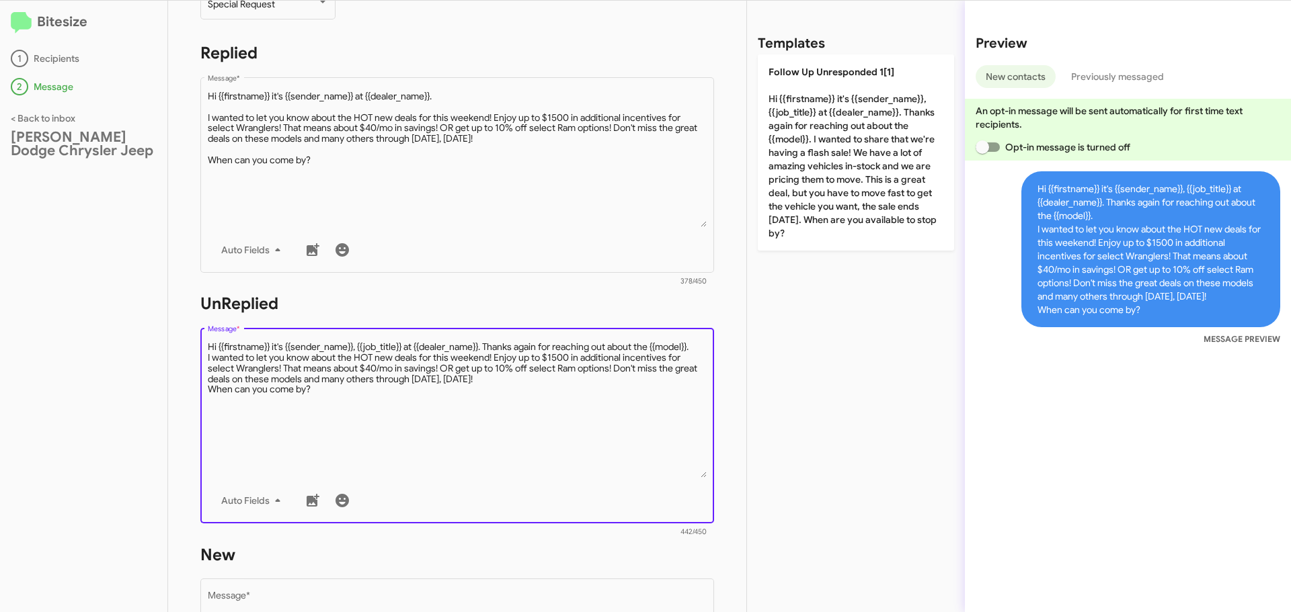
click at [280, 358] on textarea "Message *" at bounding box center [457, 409] width 499 height 137
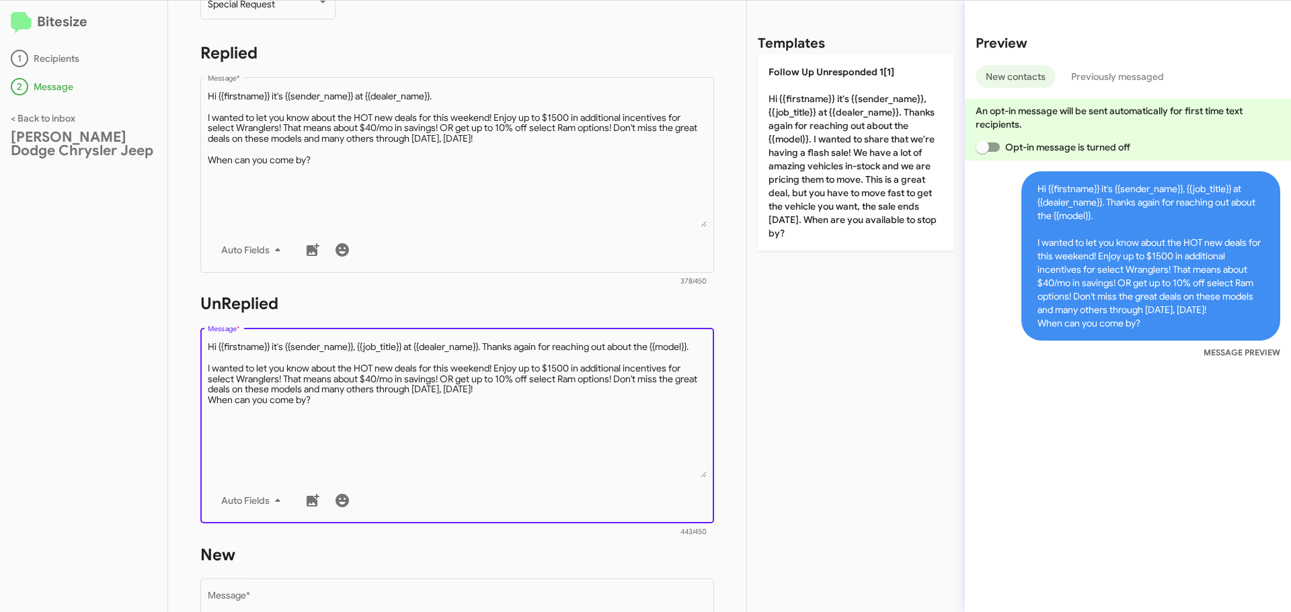
click at [547, 404] on textarea "Message *" at bounding box center [457, 409] width 499 height 137
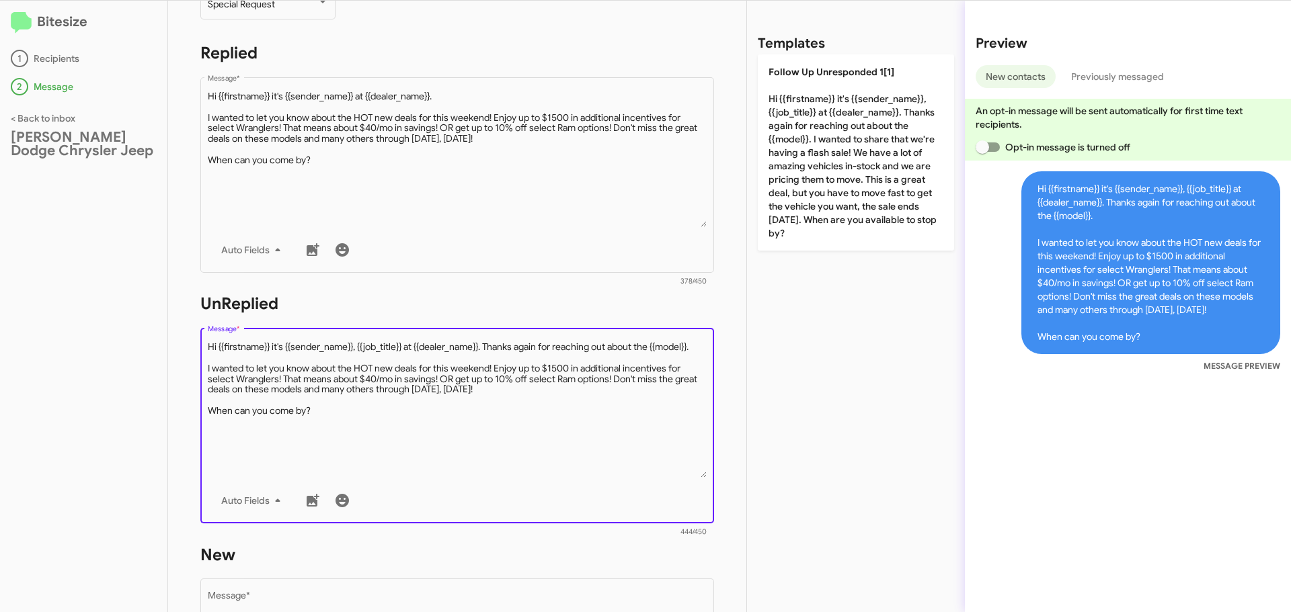
drag, startPoint x: 237, startPoint y: 416, endPoint x: 190, endPoint y: 354, distance: 77.7
click at [190, 354] on div "STEP 2 What would you like to say? [PERSON_NAME] Dodge Chrysler Jeep You're sen…" at bounding box center [457, 307] width 578 height 612
type textarea "Hi {{firstname}} it's {{sender_name}}, {{job_title}} at {{dealer_name}}. Thanks…"
click at [190, 354] on div "STEP 2 What would you like to say? [PERSON_NAME] Dodge Chrysler Jeep You're sen…" at bounding box center [457, 307] width 578 height 612
drag, startPoint x: 379, startPoint y: 421, endPoint x: 192, endPoint y: 333, distance: 206.6
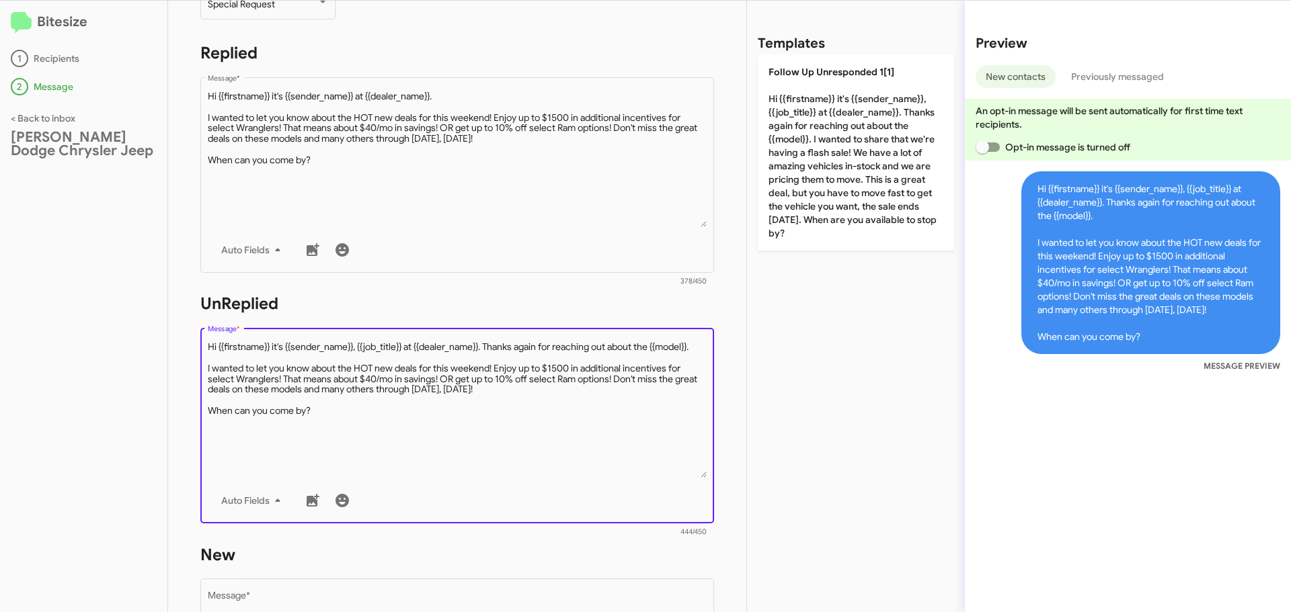
click at [192, 333] on div "STEP 2 What would you like to say? [PERSON_NAME] Dodge Chrysler Jeep You're sen…" at bounding box center [457, 307] width 578 height 612
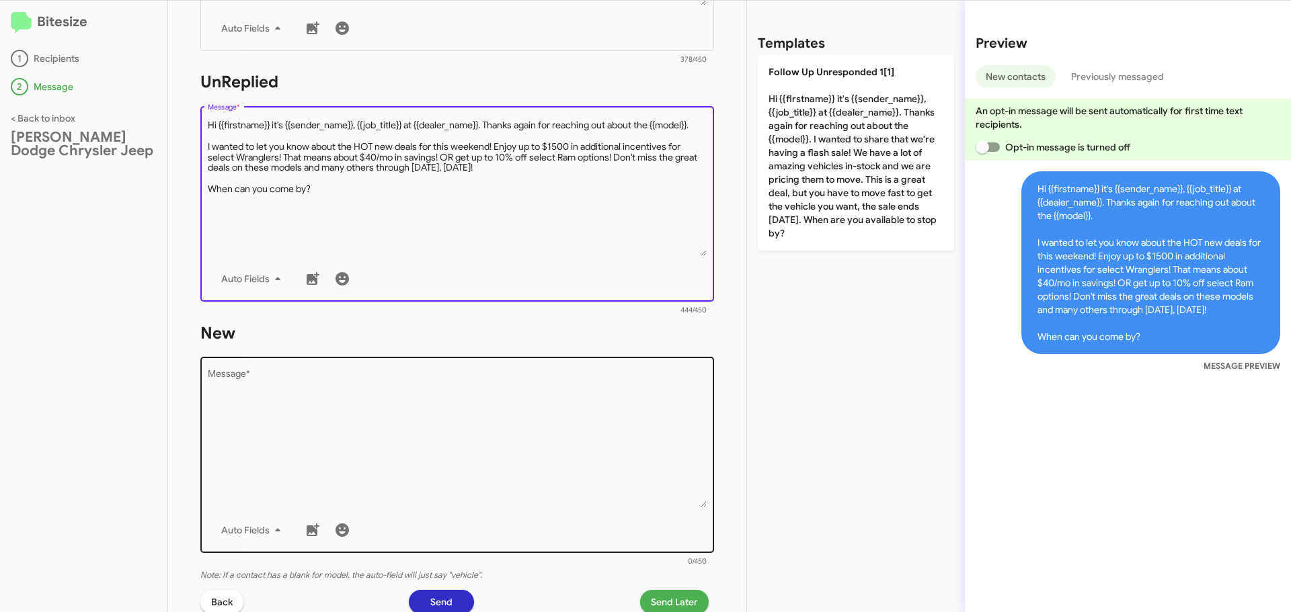
scroll to position [471, 0]
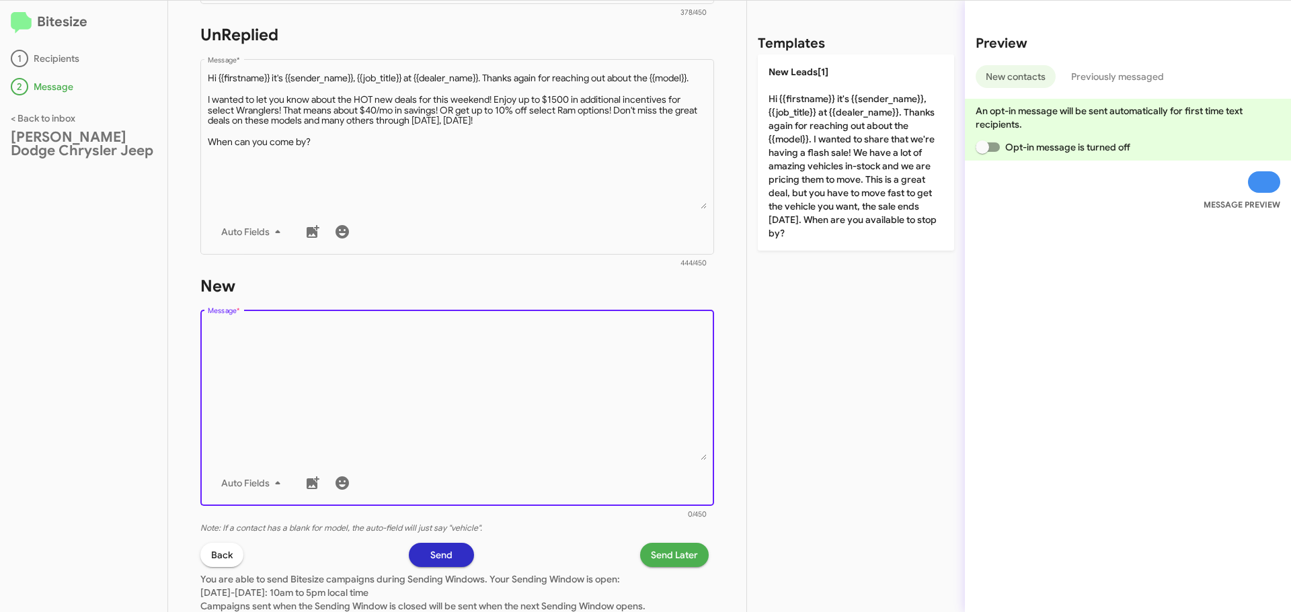
click at [272, 351] on textarea "Message *" at bounding box center [457, 391] width 499 height 137
paste textarea "Hi {{firstname}} it's {{sender_name}}, {{job_title}} at {{dealer_name}}. Thanks…"
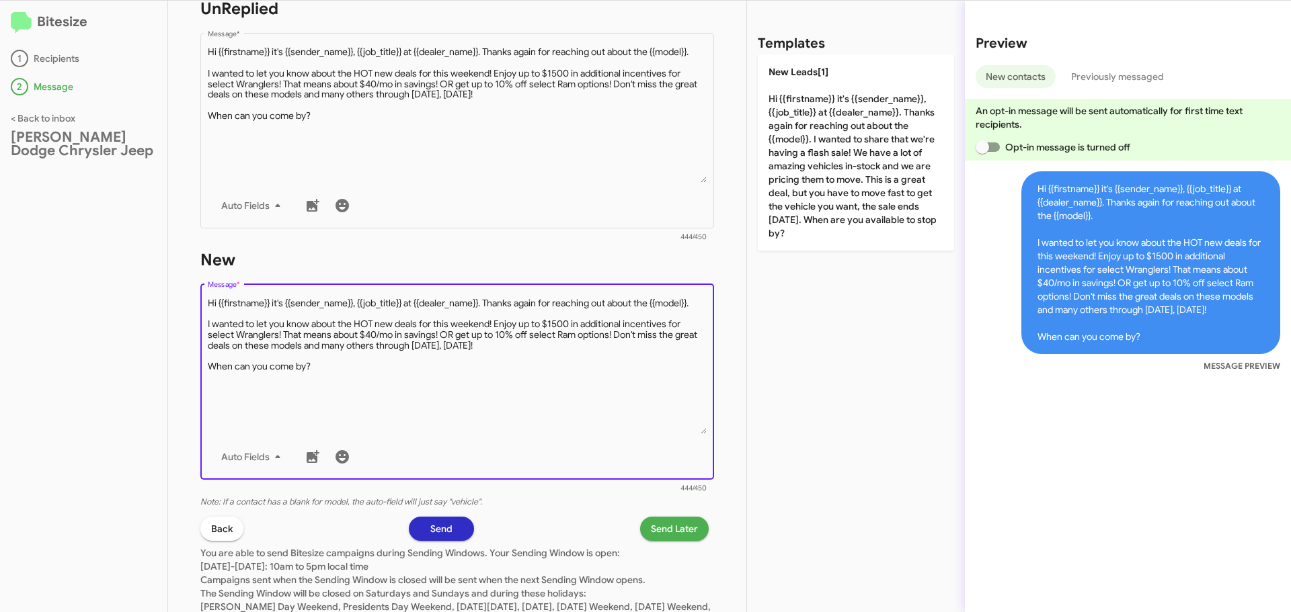
scroll to position [565, 0]
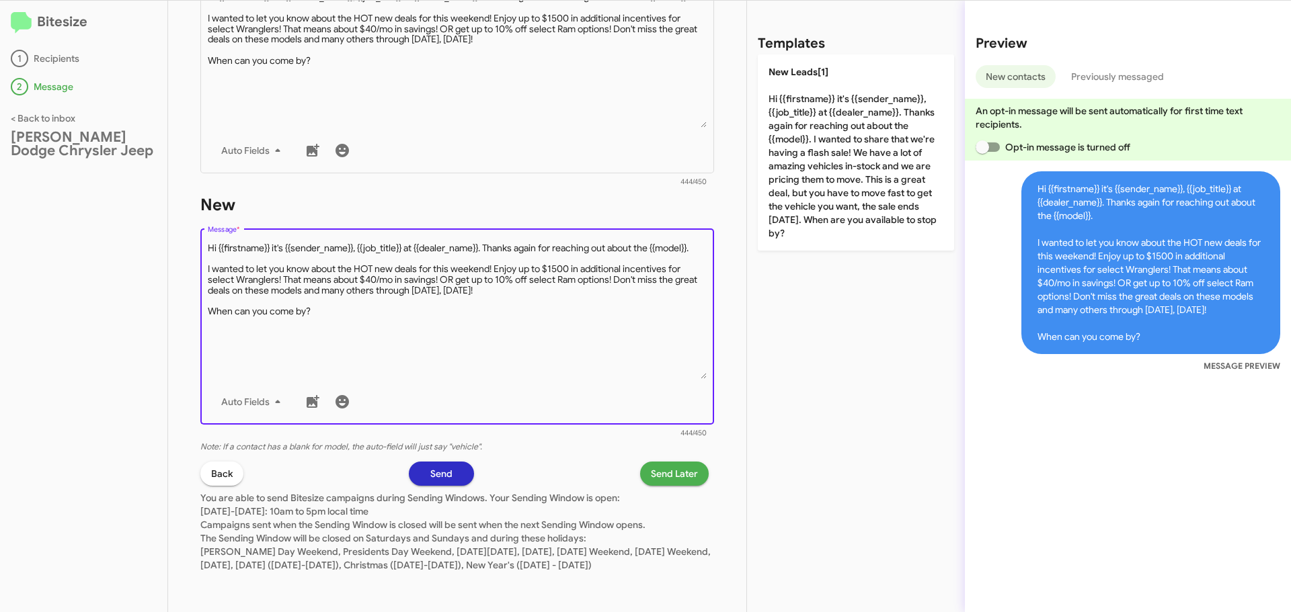
type textarea "Hi {{firstname}} it's {{sender_name}}, {{job_title}} at {{dealer_name}}. Thanks…"
click at [652, 462] on span "Send Later" at bounding box center [674, 474] width 47 height 24
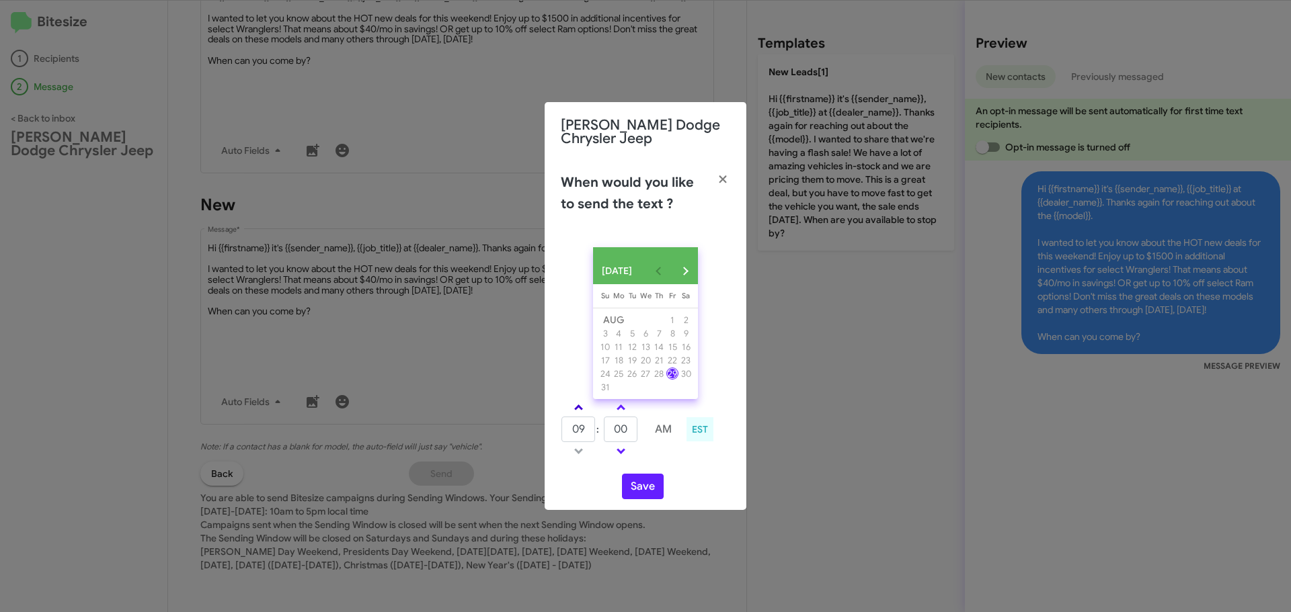
click at [577, 413] on span at bounding box center [578, 409] width 9 height 9
type input "01"
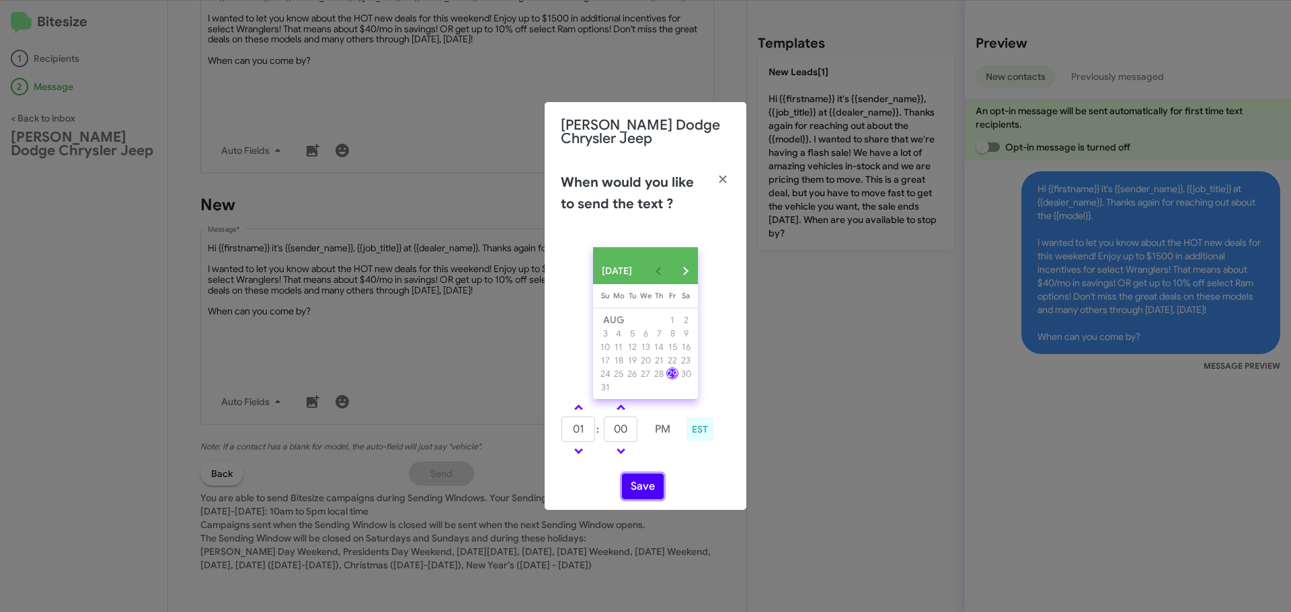
click at [641, 499] on button "Save" at bounding box center [643, 487] width 42 height 26
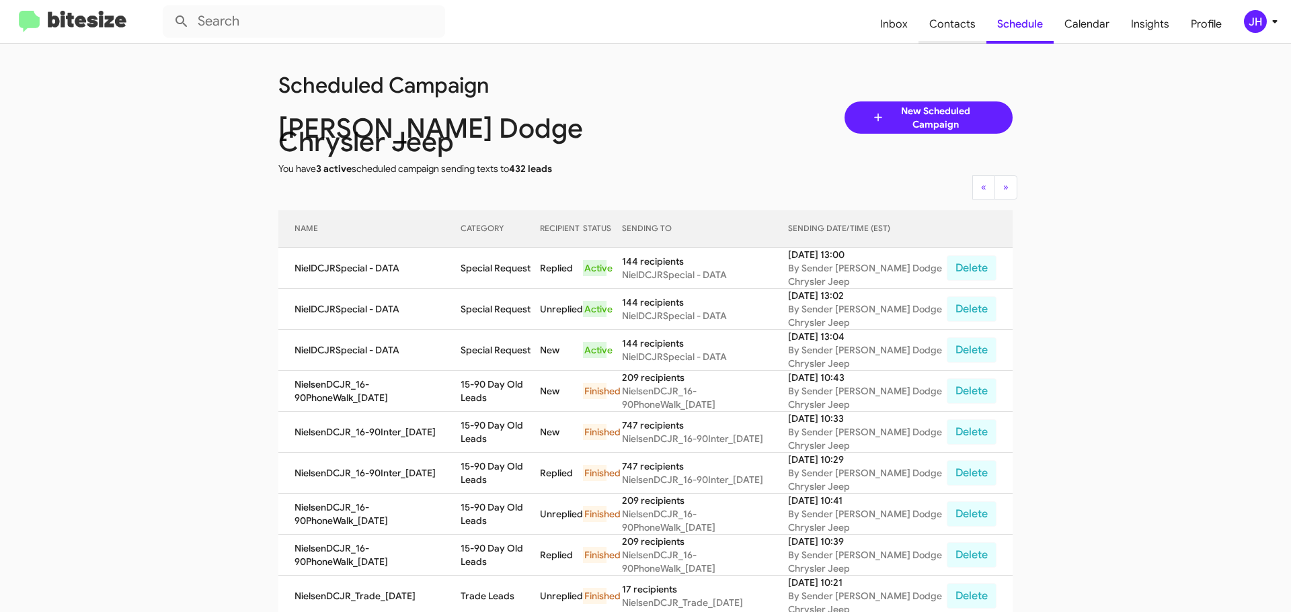
click at [932, 39] on span "Contacts" at bounding box center [952, 24] width 68 height 39
type input "in:groups"
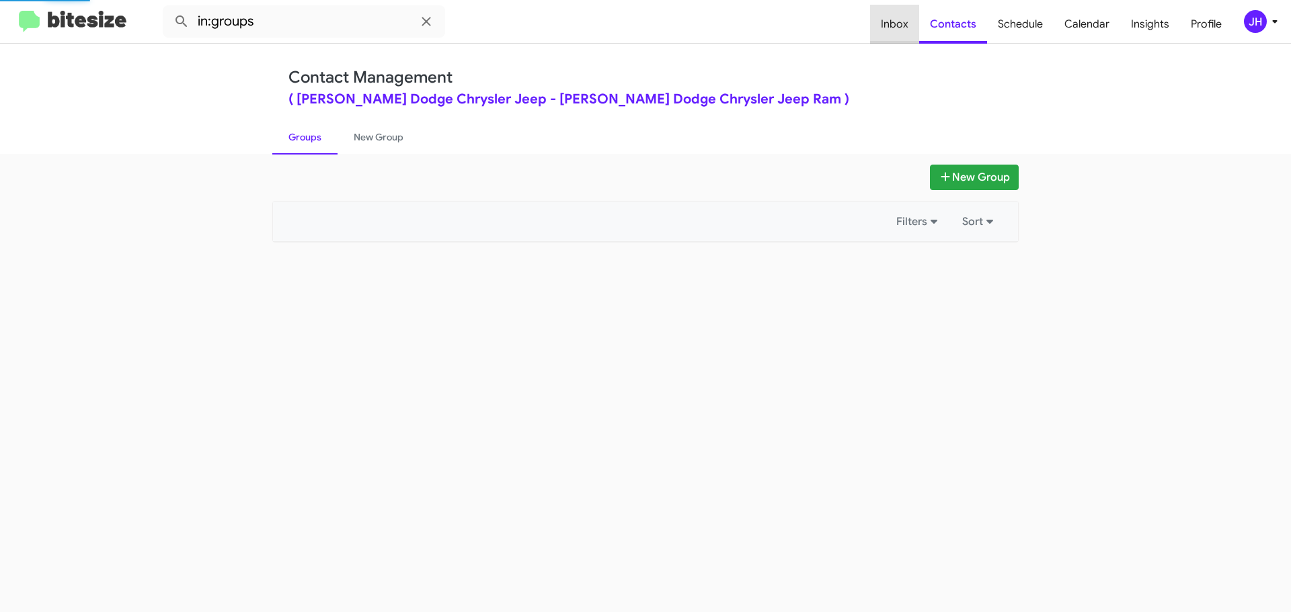
click at [907, 30] on span "Inbox" at bounding box center [894, 24] width 49 height 39
